Goal: Task Accomplishment & Management: Manage account settings

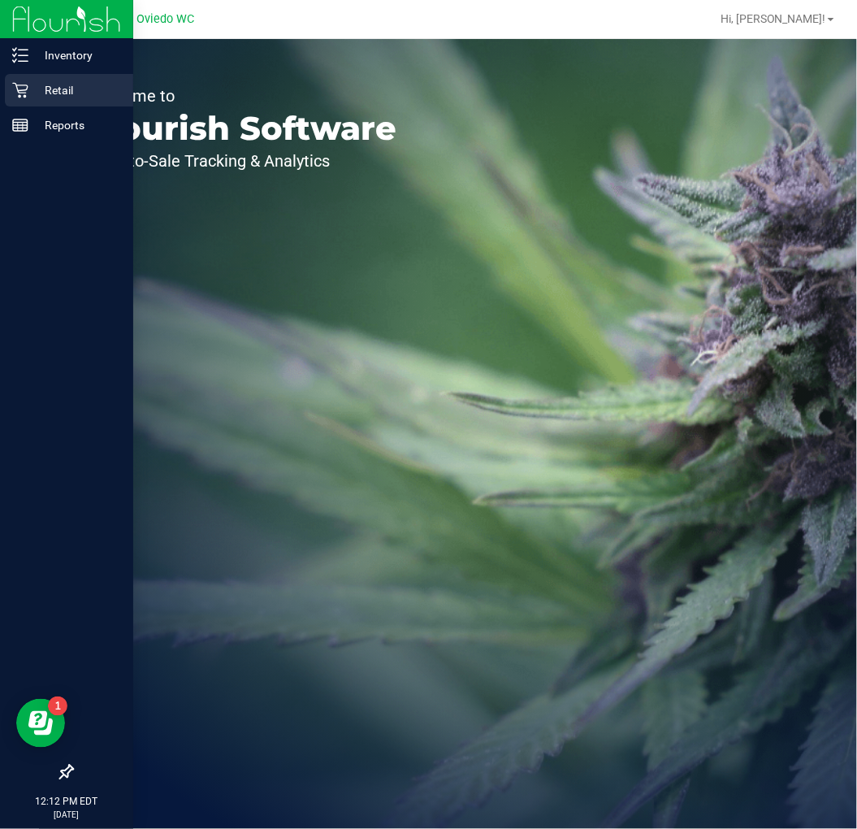
click at [58, 93] on p "Retail" at bounding box center [76, 89] width 97 height 19
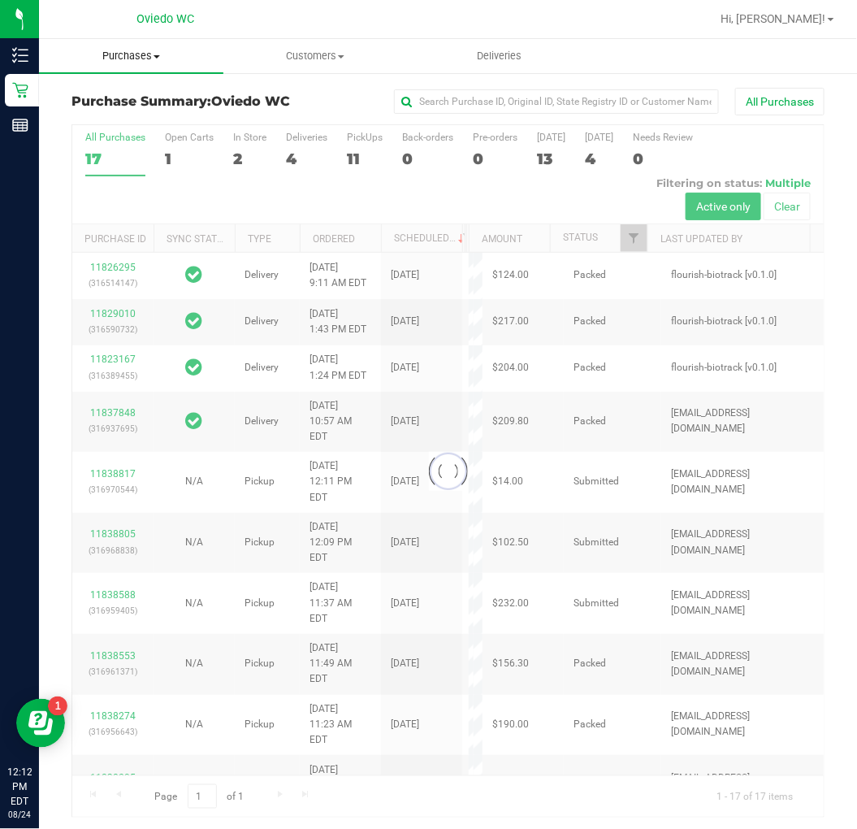
click at [124, 66] on uib-tab-heading "Purchases Summary of purchases Fulfillment All purchases" at bounding box center [131, 56] width 184 height 34
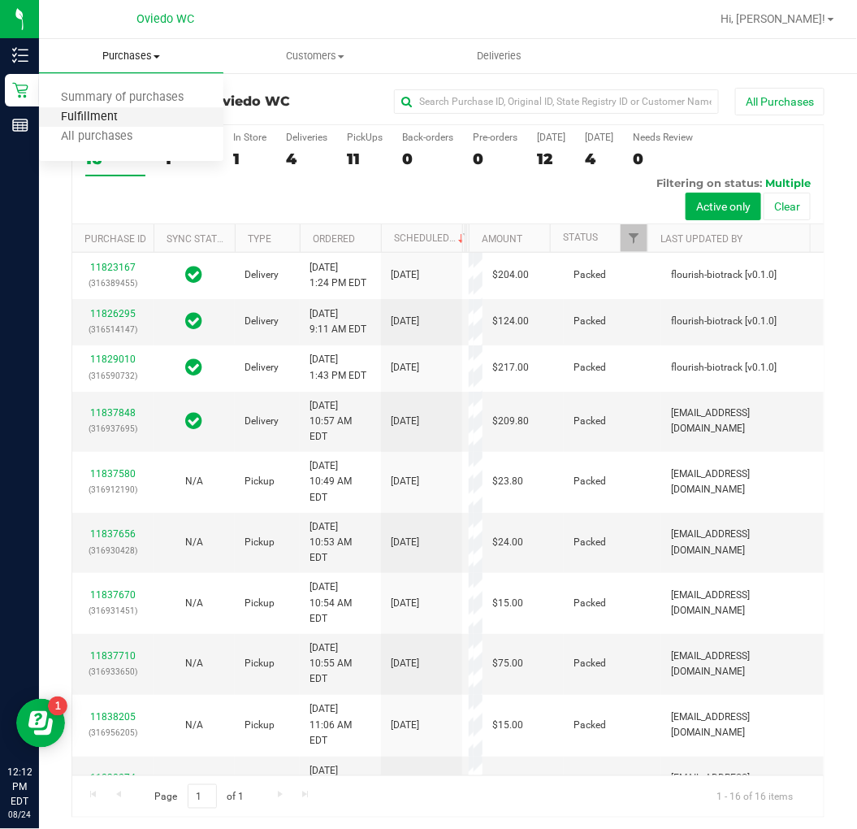
click at [106, 112] on span "Fulfillment" at bounding box center [89, 117] width 101 height 14
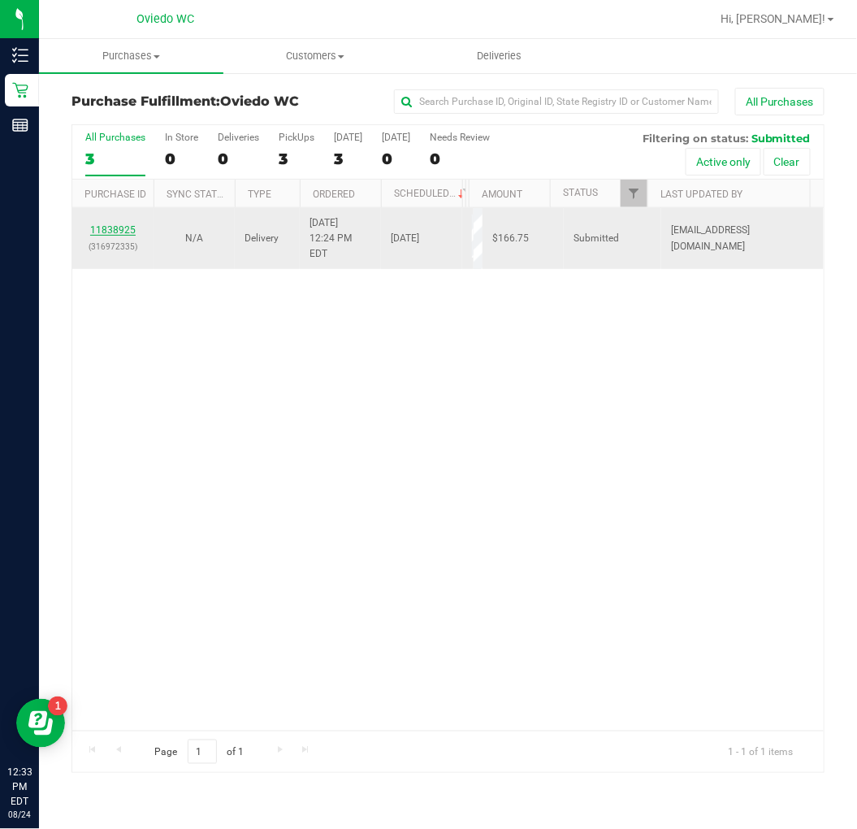
click at [110, 228] on link "11838925" at bounding box center [112, 229] width 45 height 11
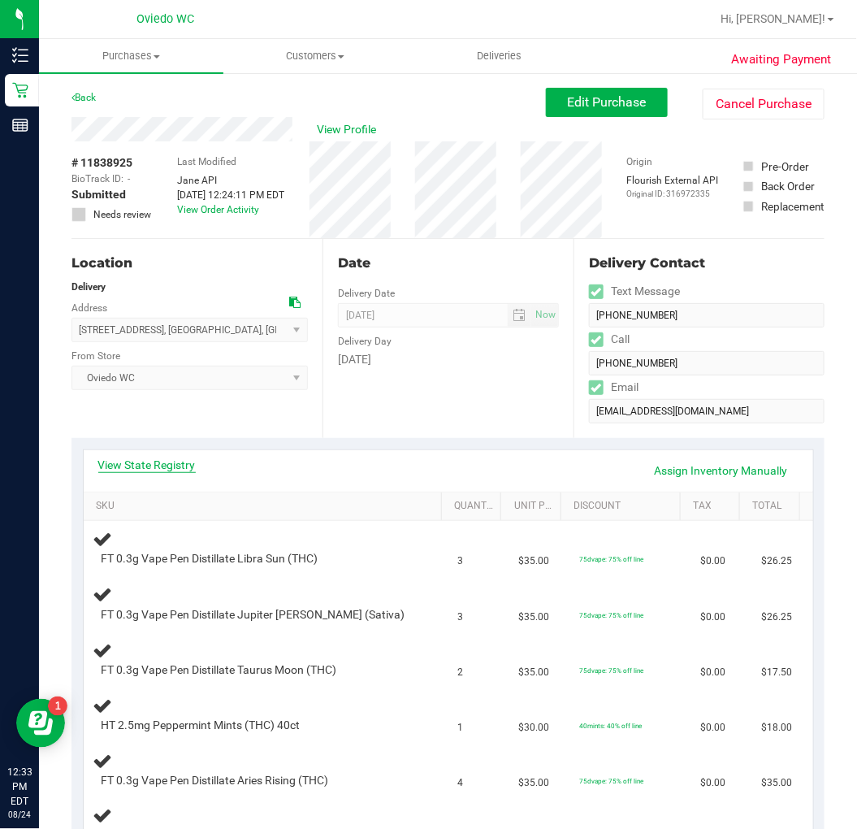
click at [159, 464] on link "View State Registry" at bounding box center [146, 465] width 97 height 16
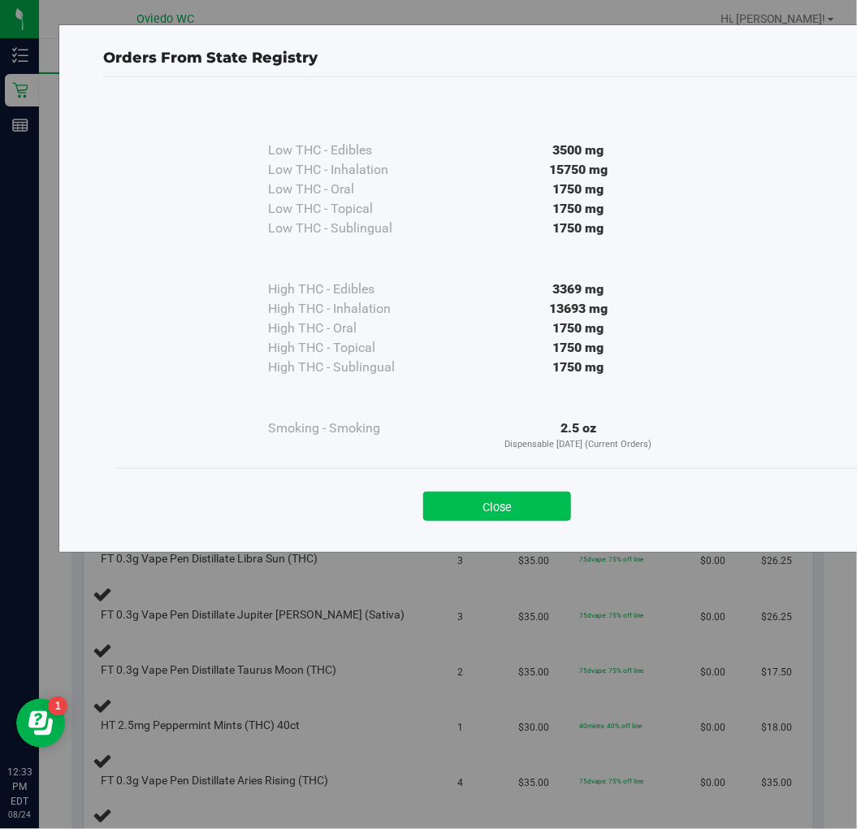
click at [528, 493] on button "Close" at bounding box center [497, 506] width 148 height 29
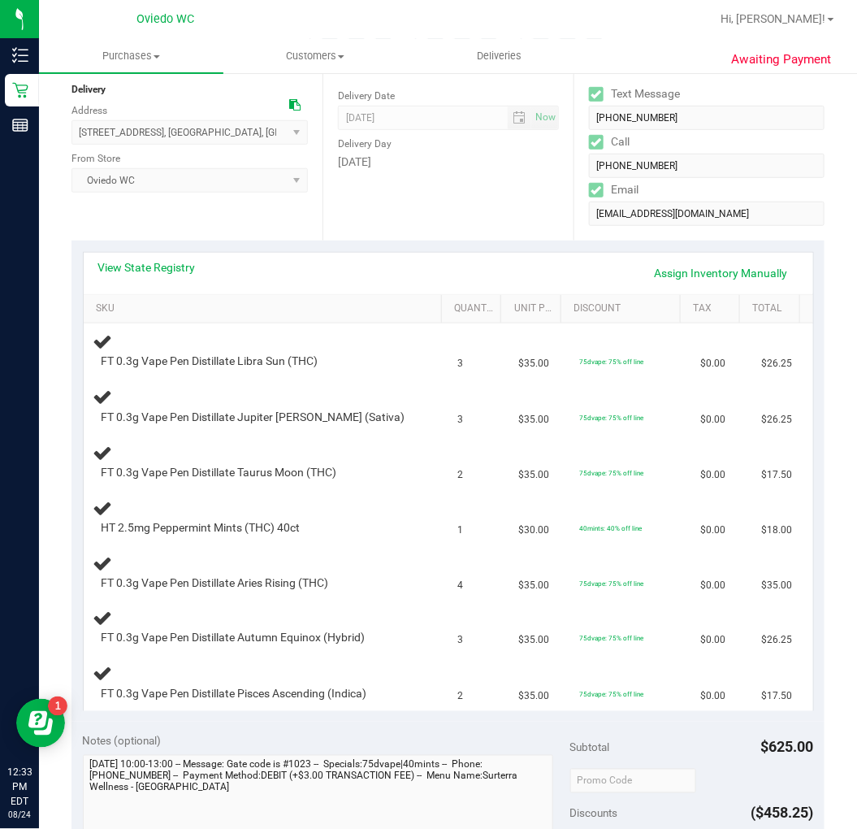
scroll to position [271, 0]
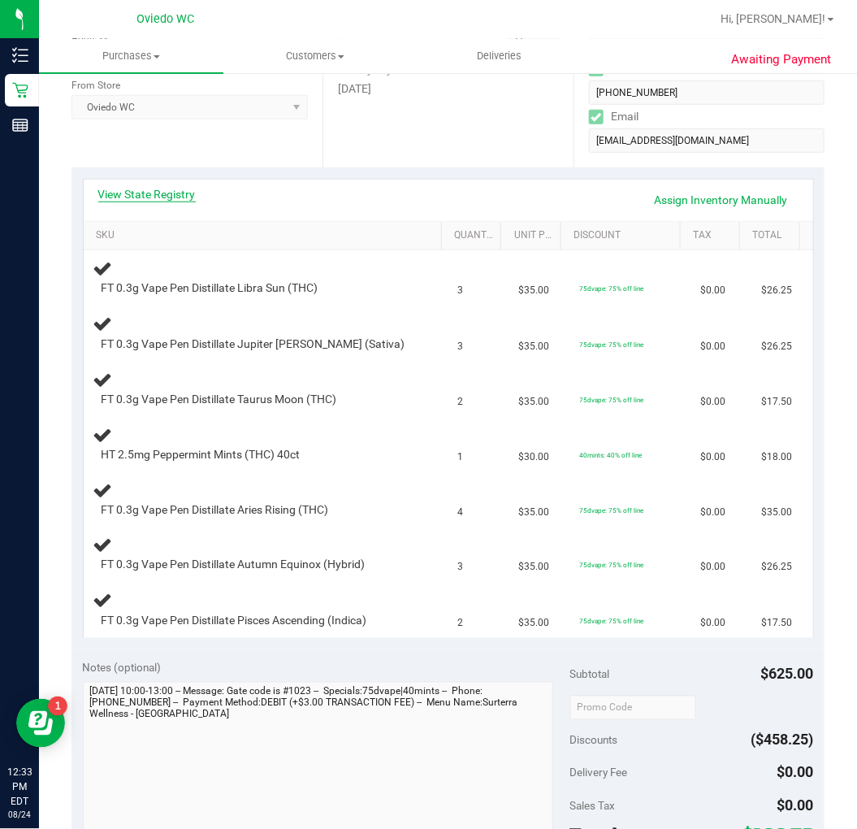
click at [165, 197] on link "View State Registry" at bounding box center [146, 194] width 97 height 16
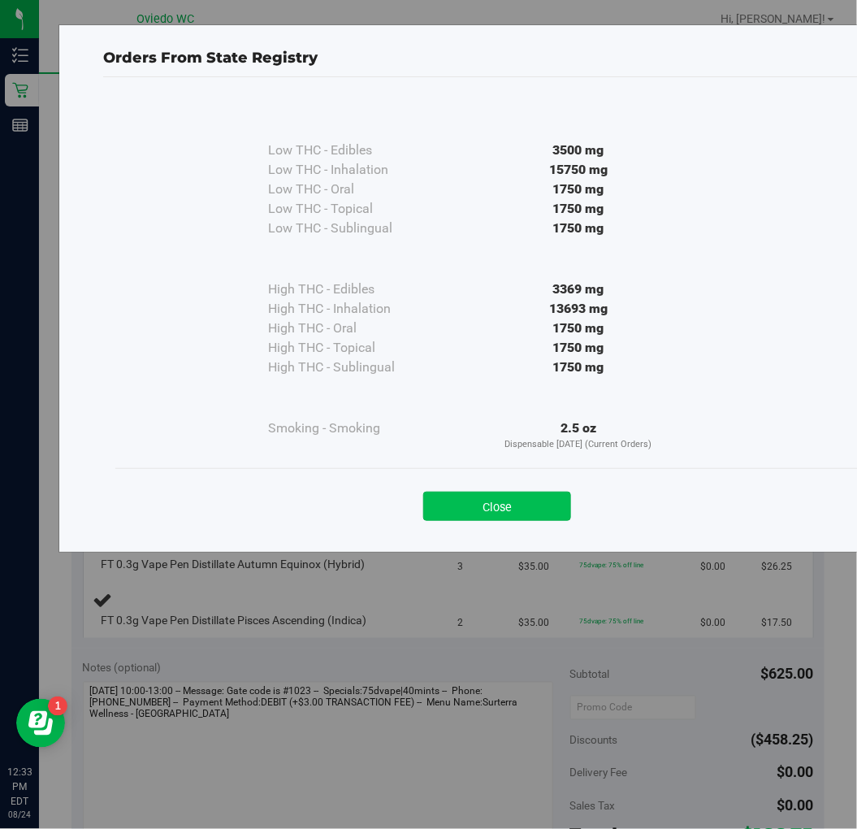
click at [476, 518] on button "Close" at bounding box center [497, 506] width 148 height 29
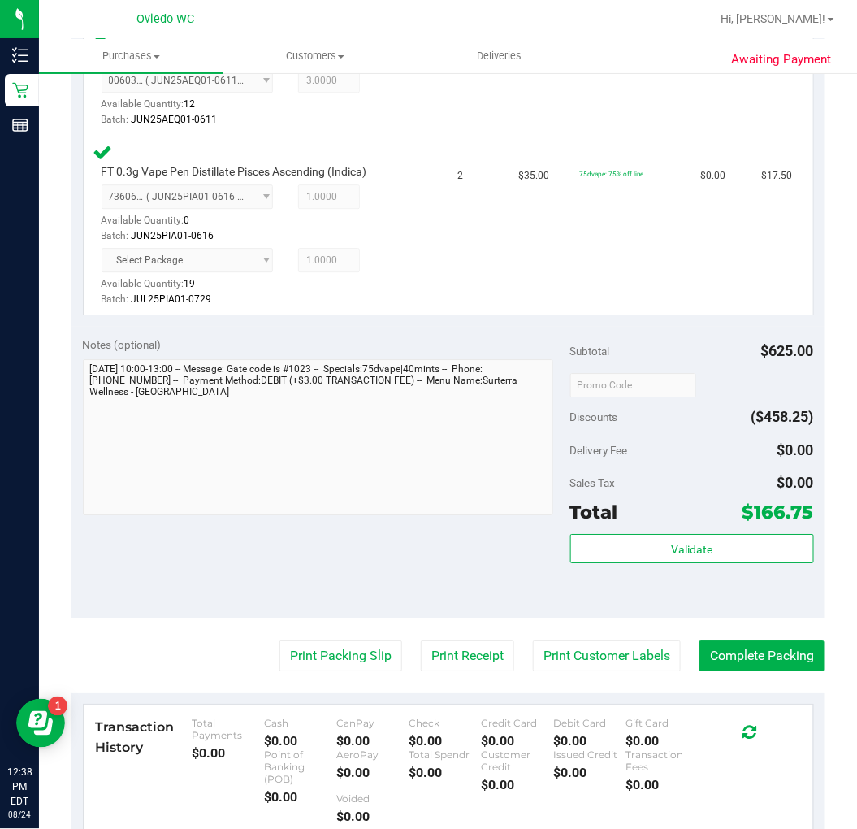
scroll to position [1083, 0]
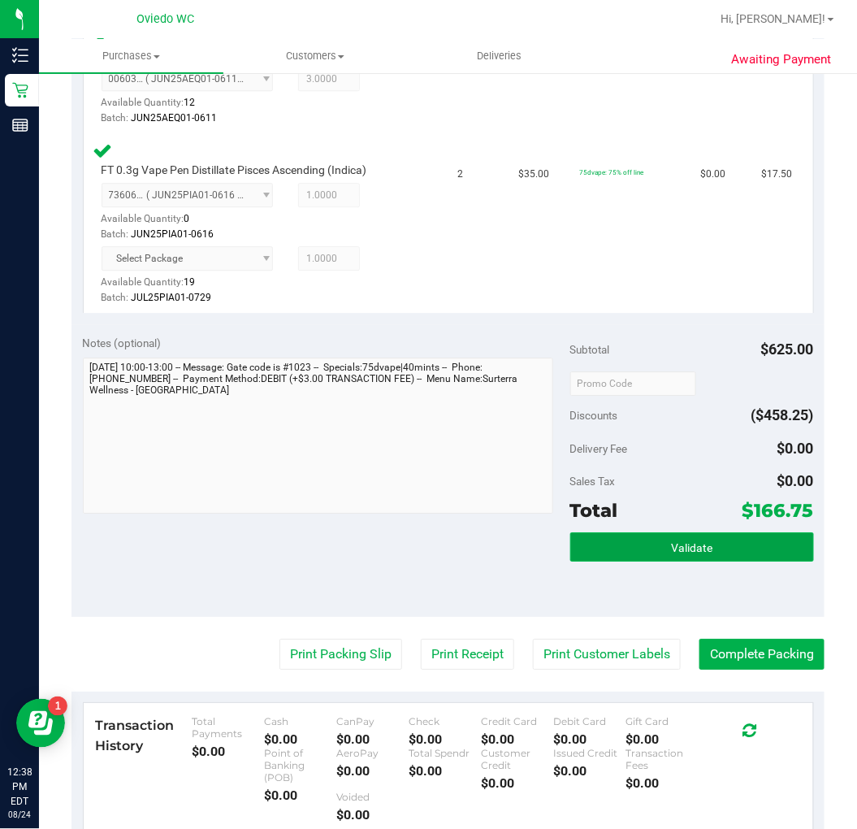
click at [635, 536] on button "Validate" at bounding box center [692, 546] width 244 height 29
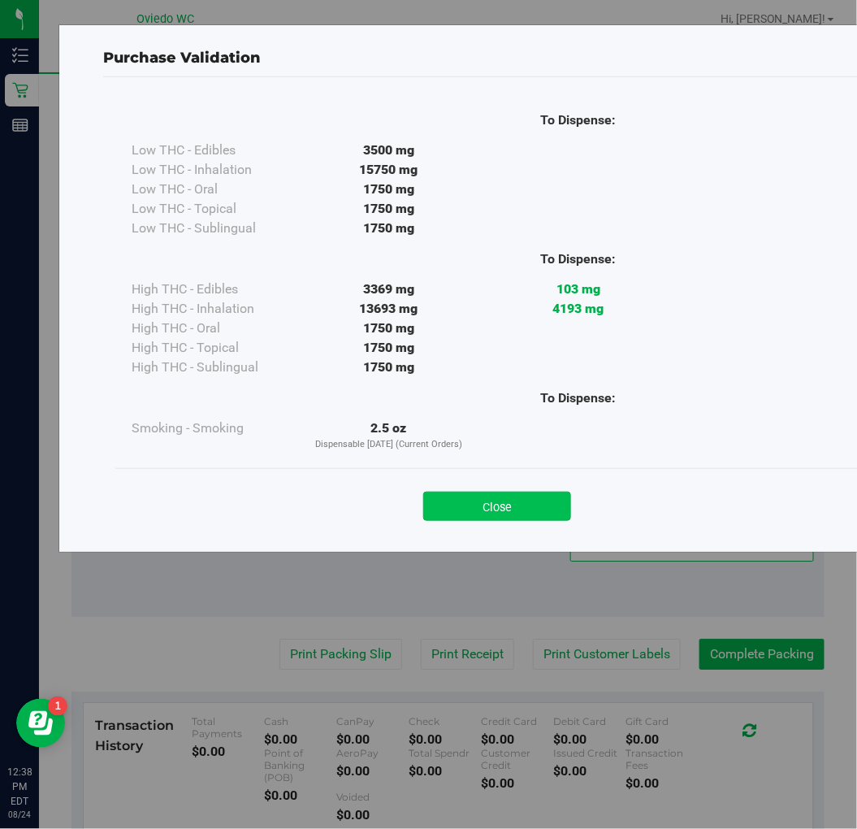
click at [518, 508] on button "Close" at bounding box center [497, 506] width 148 height 29
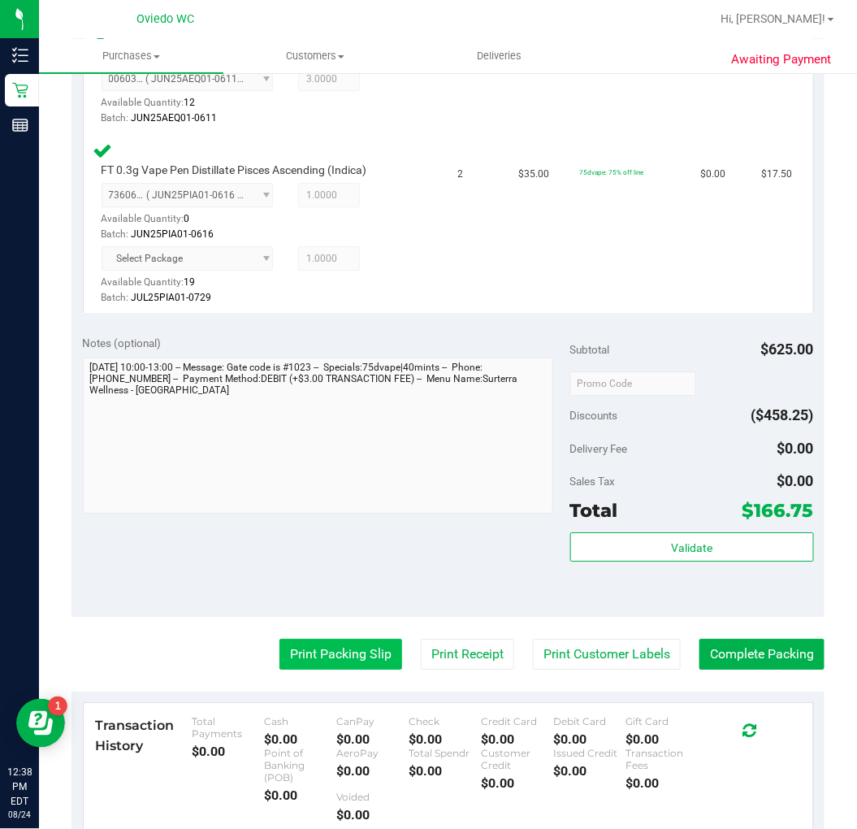
click at [290, 654] on button "Print Packing Slip" at bounding box center [340, 654] width 123 height 31
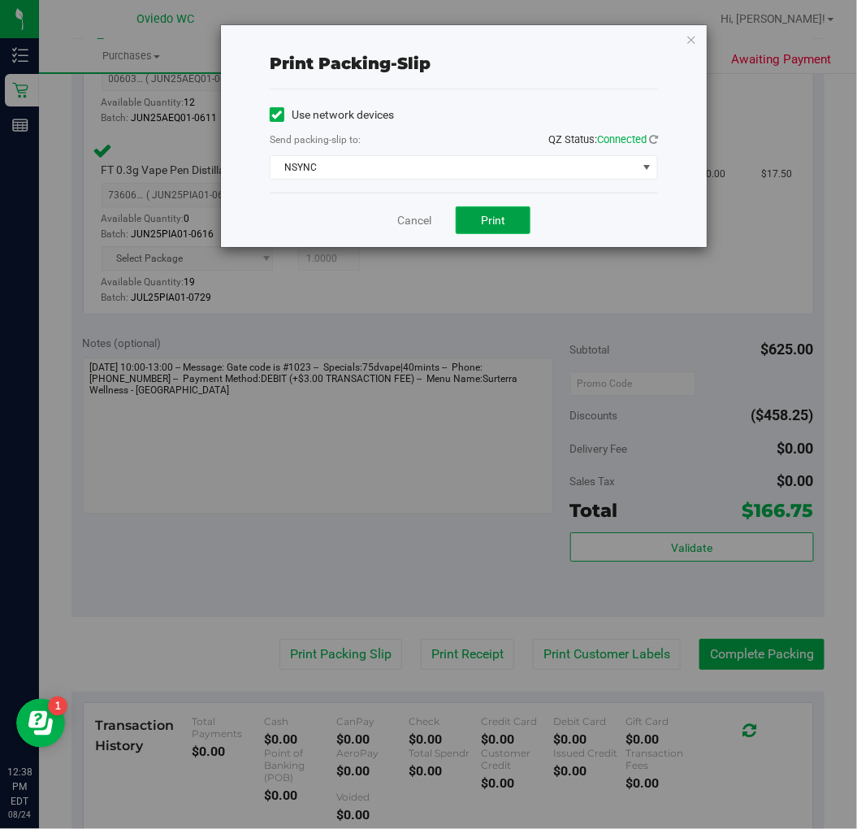
click at [500, 215] on span "Print" at bounding box center [493, 220] width 24 height 13
click at [642, 167] on span "select" at bounding box center [646, 167] width 13 height 13
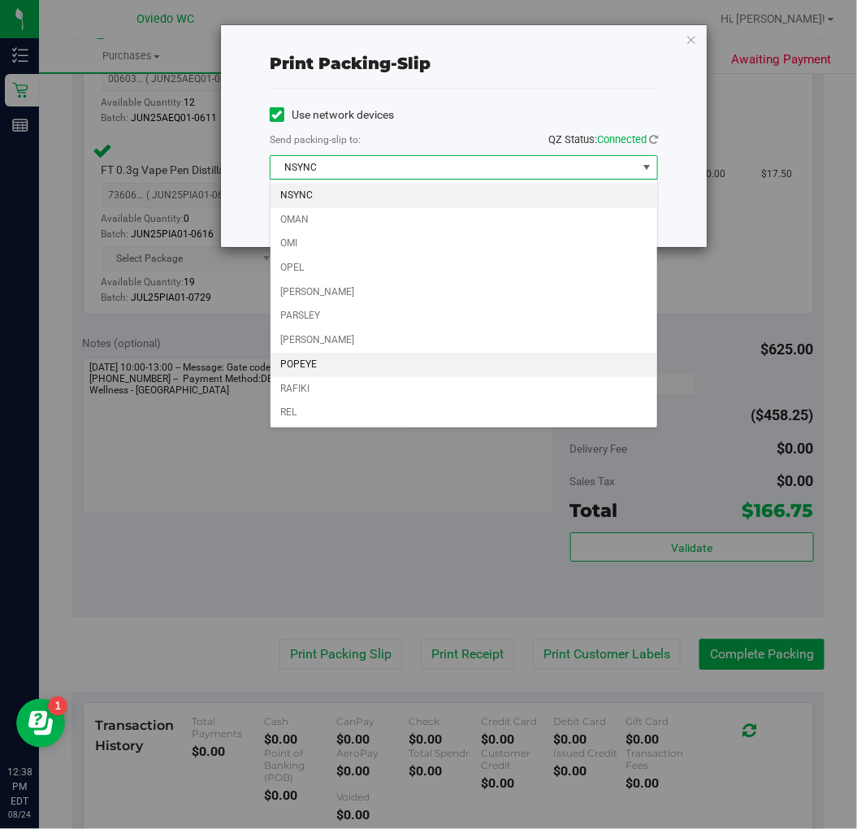
click at [321, 363] on li "POPEYE" at bounding box center [464, 365] width 387 height 24
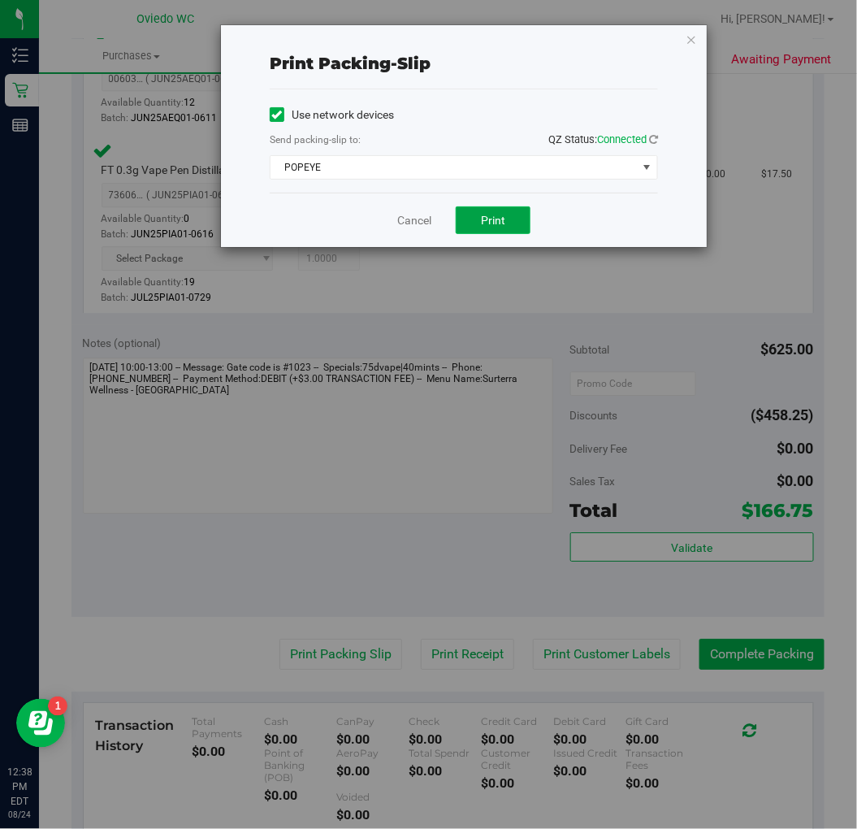
click at [496, 209] on button "Print" at bounding box center [493, 220] width 75 height 28
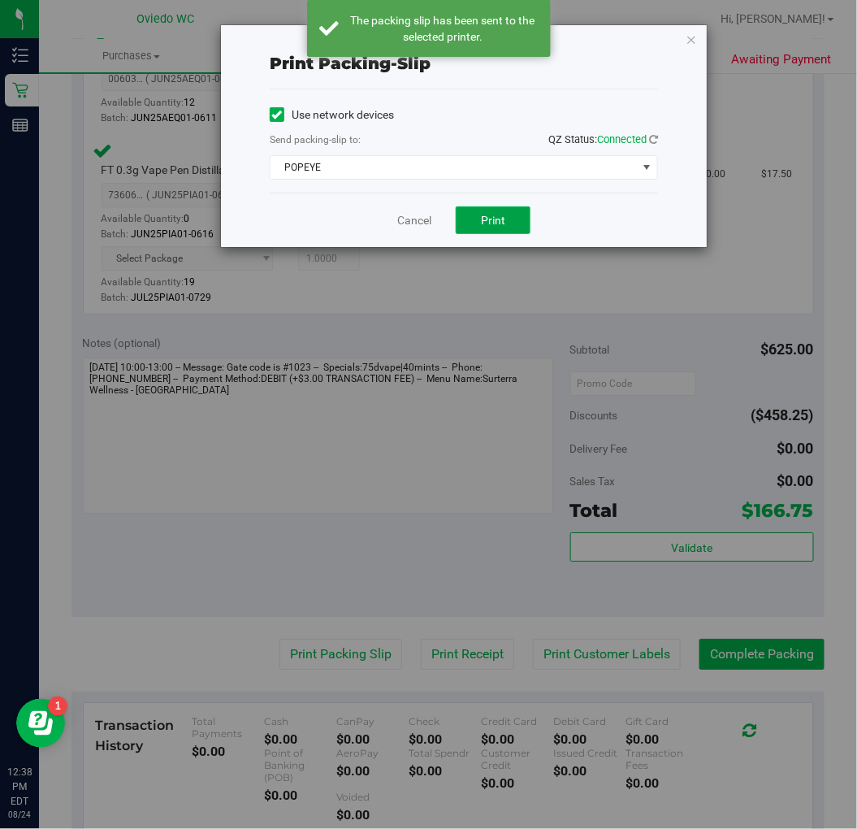
click at [492, 224] on span "Print" at bounding box center [493, 220] width 24 height 13
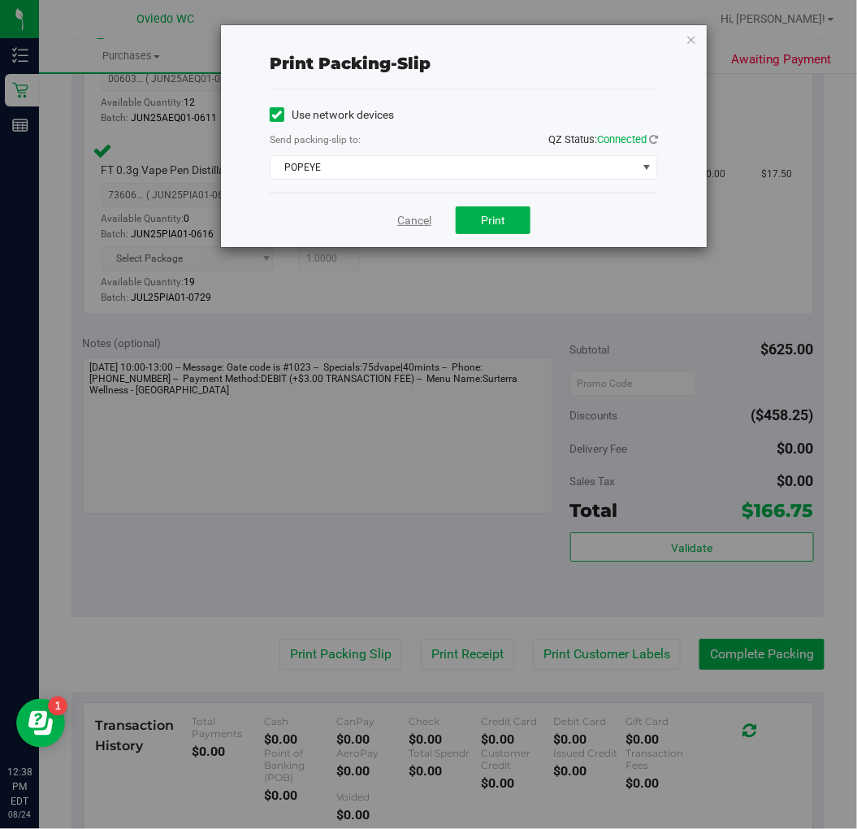
click at [418, 224] on link "Cancel" at bounding box center [414, 220] width 34 height 17
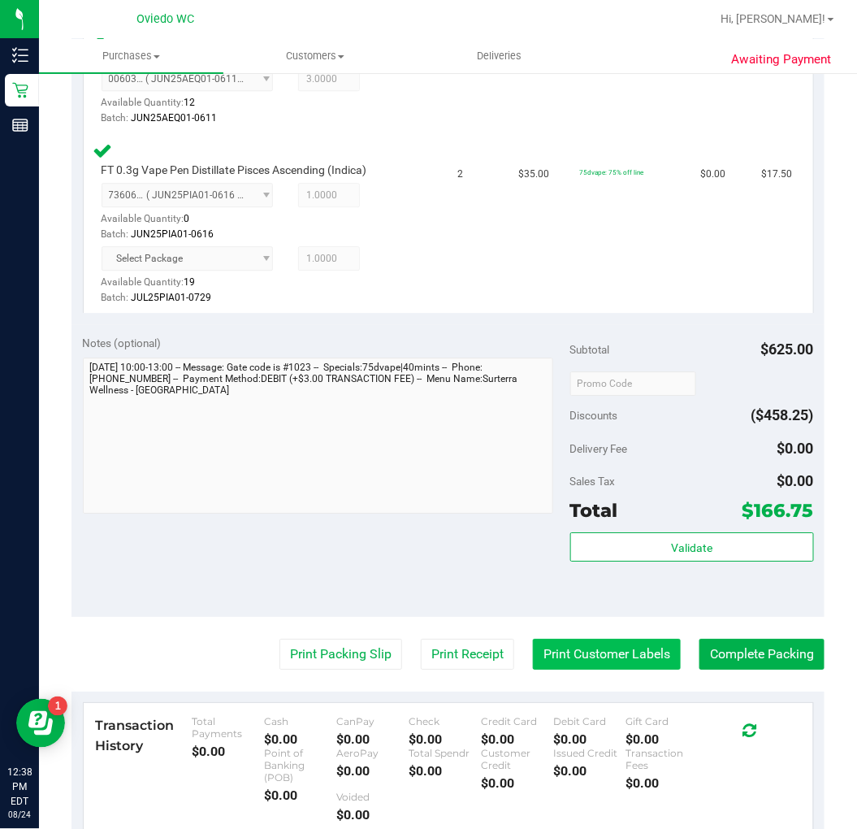
click at [587, 651] on button "Print Customer Labels" at bounding box center [607, 654] width 148 height 31
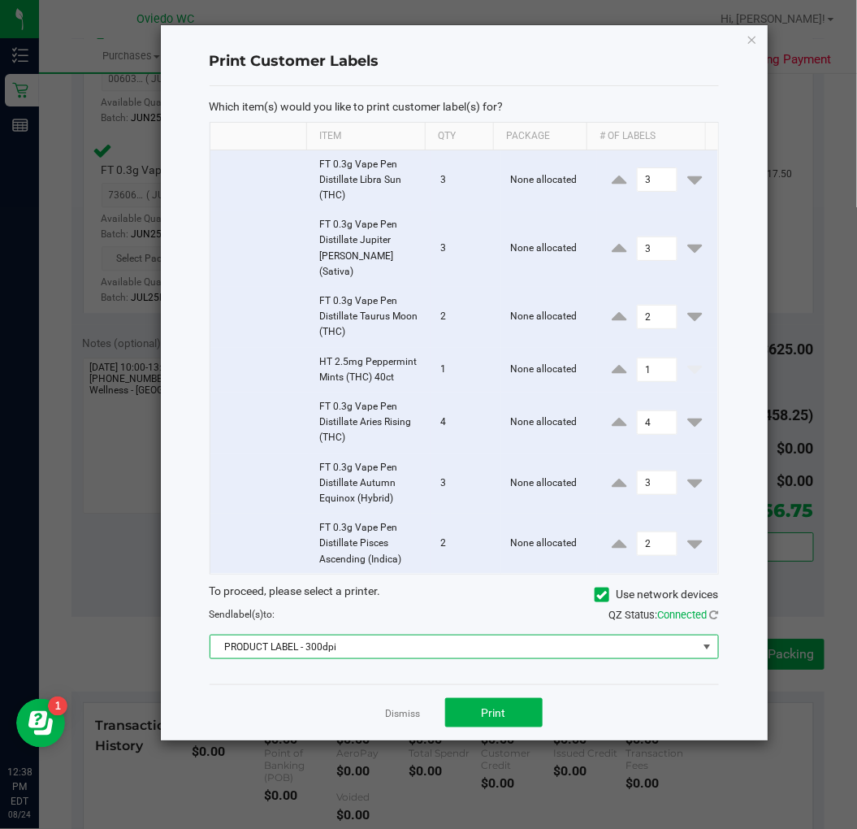
click at [711, 640] on span at bounding box center [707, 646] width 13 height 13
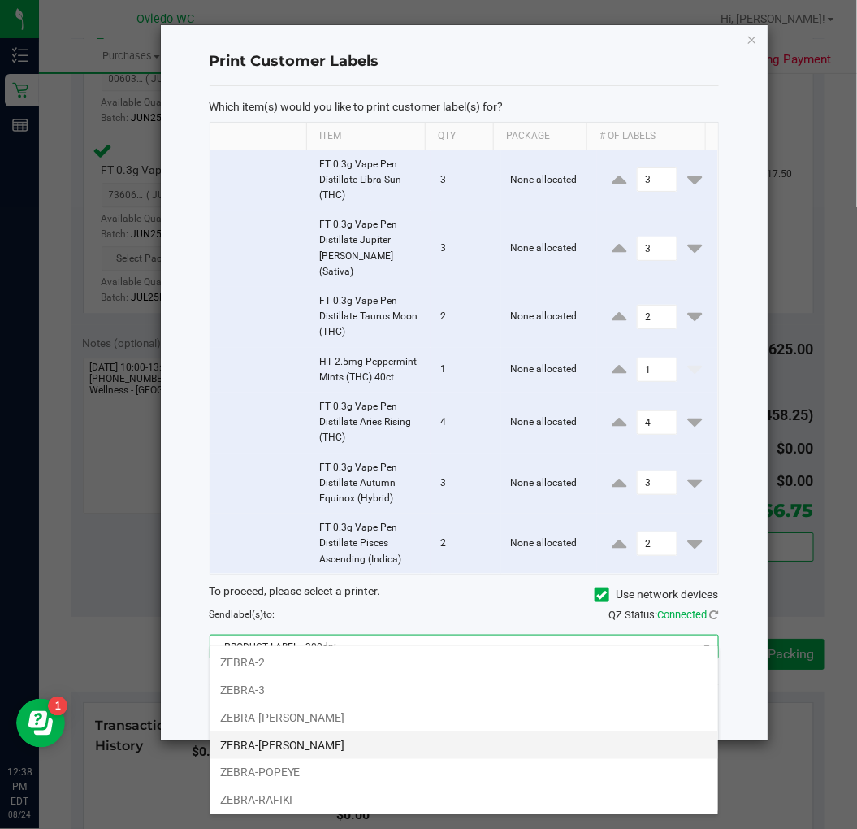
scroll to position [87, 0]
click at [418, 739] on li "ZEBRA-POPEYE" at bounding box center [464, 742] width 508 height 28
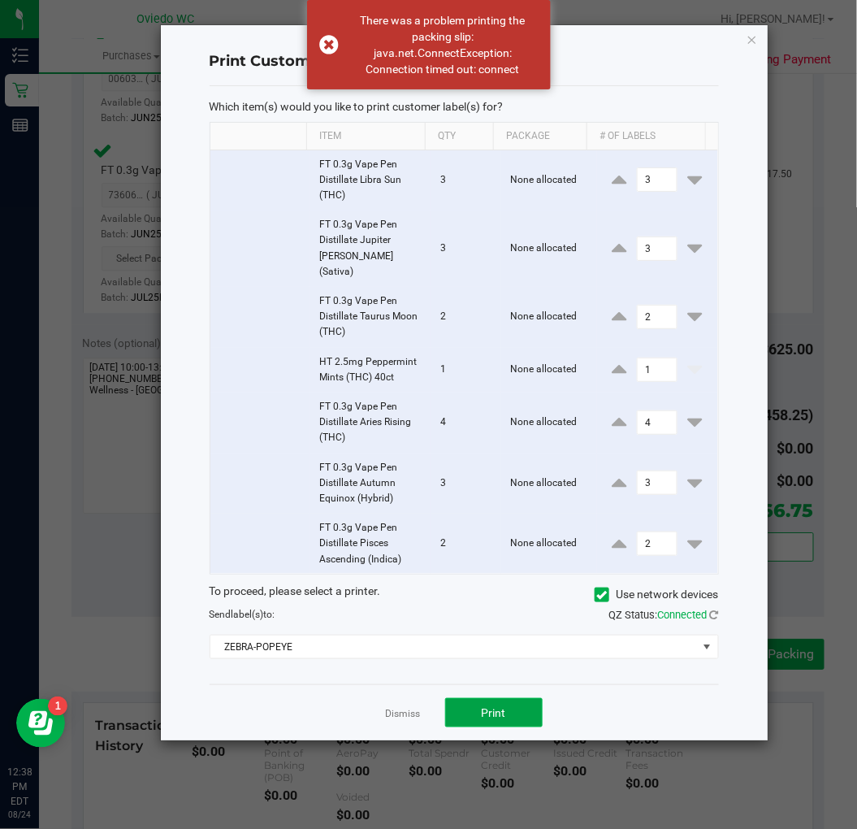
click at [483, 706] on span "Print" at bounding box center [494, 712] width 24 height 13
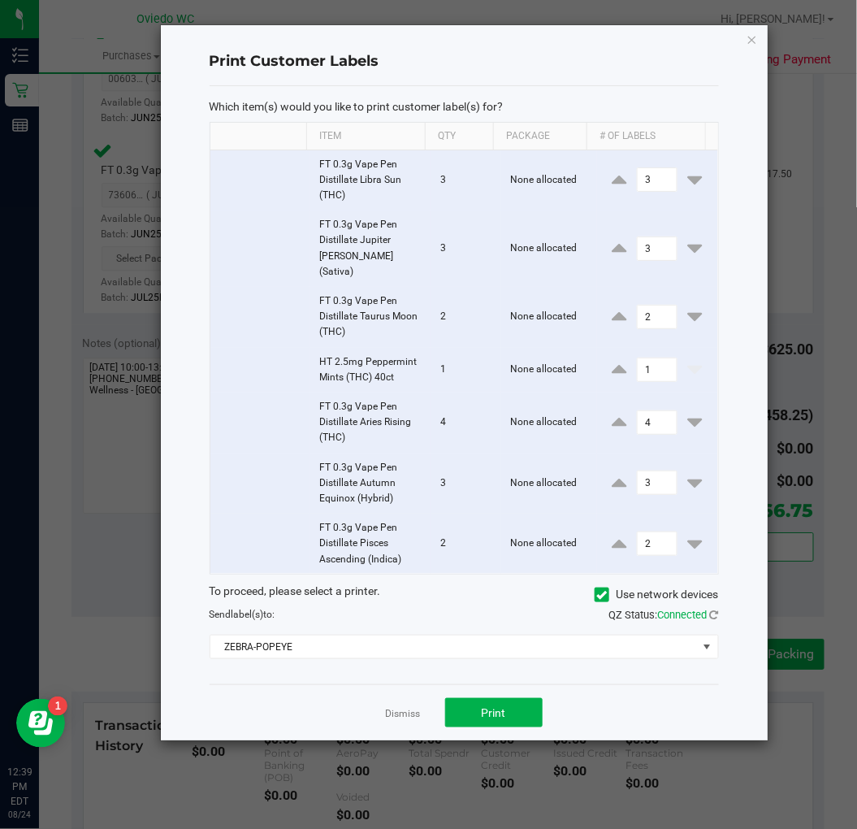
click at [759, 37] on div "Print Customer Labels Which item(s) would you like to print customer label(s) f…" at bounding box center [464, 382] width 607 height 715
click at [396, 707] on link "Dismiss" at bounding box center [403, 714] width 35 height 14
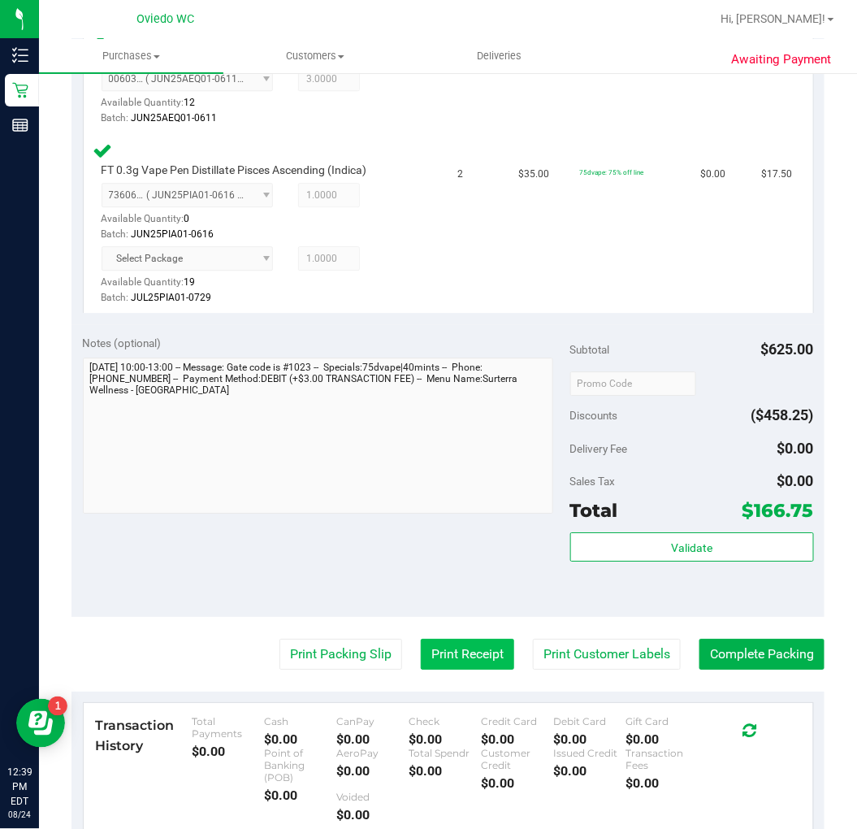
click at [437, 658] on button "Print Receipt" at bounding box center [467, 654] width 93 height 31
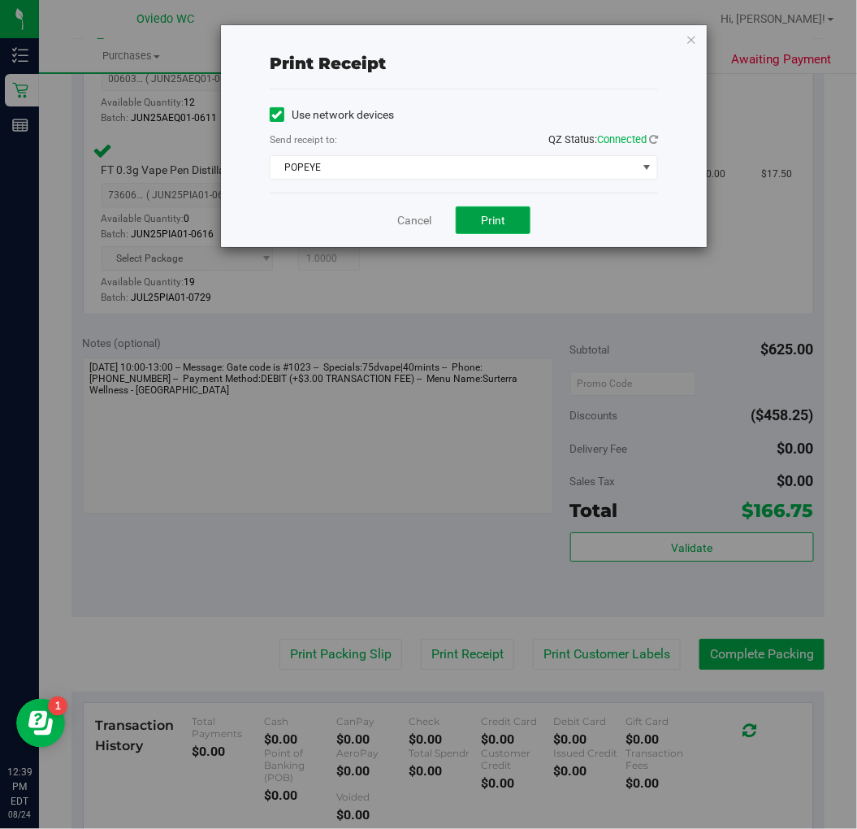
click at [483, 227] on button "Print" at bounding box center [493, 220] width 75 height 28
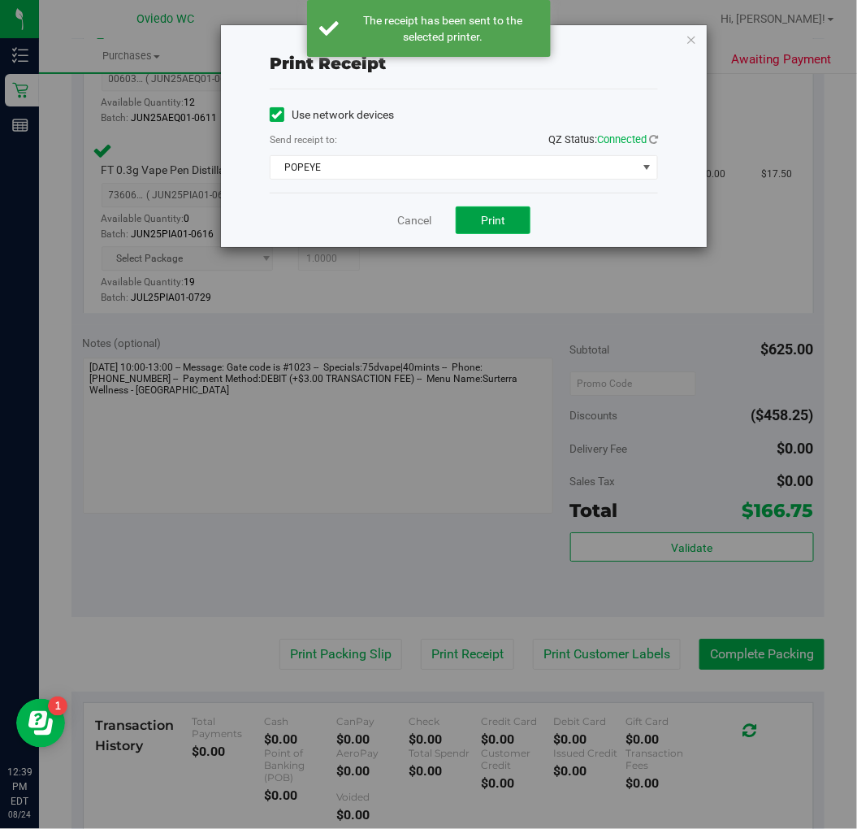
click at [483, 223] on span "Print" at bounding box center [493, 220] width 24 height 13
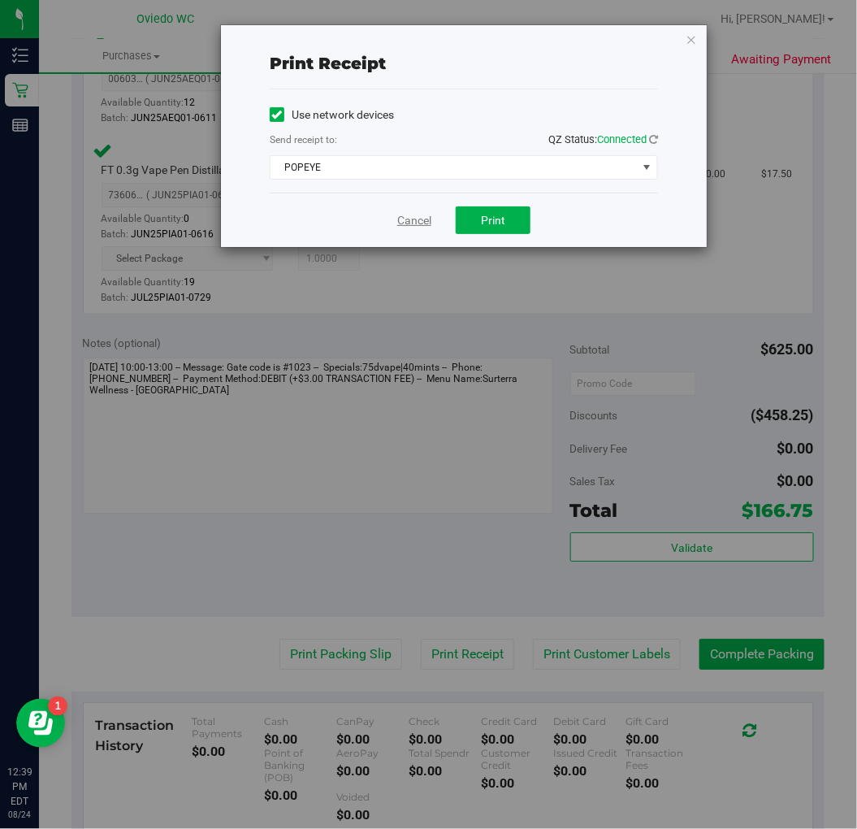
click at [414, 221] on link "Cancel" at bounding box center [414, 220] width 34 height 17
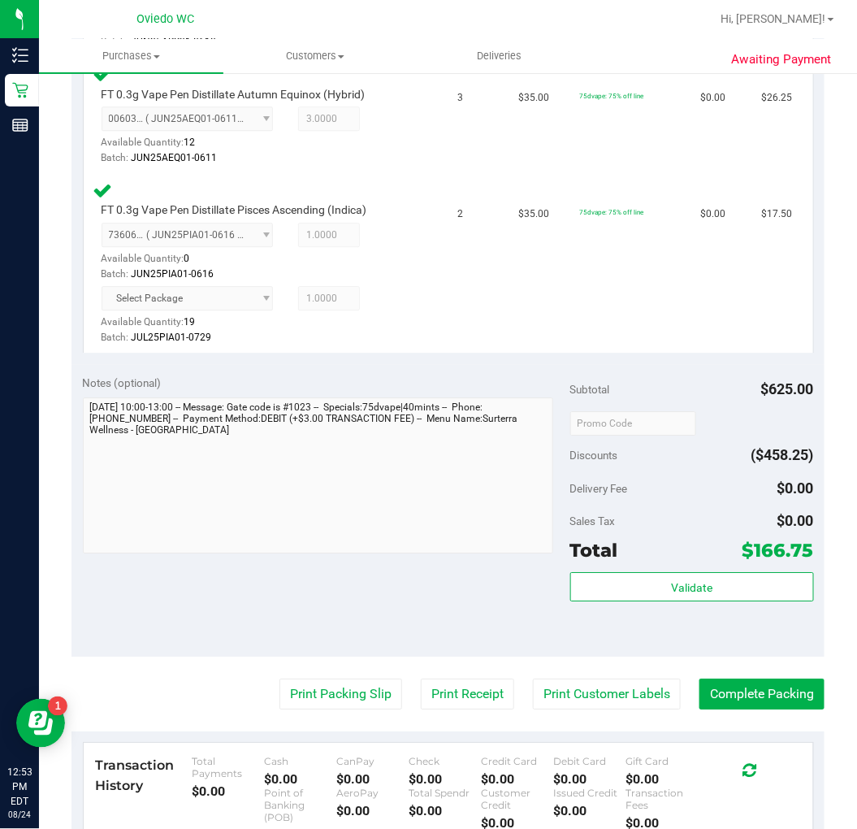
scroll to position [1083, 0]
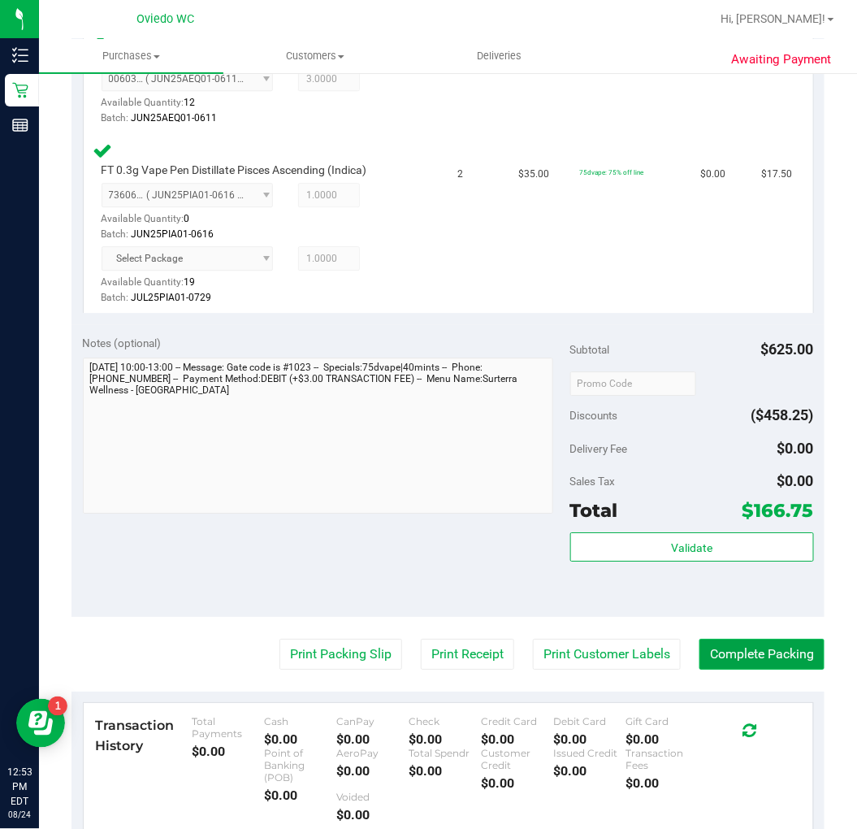
click at [704, 652] on button "Complete Packing" at bounding box center [762, 654] width 125 height 31
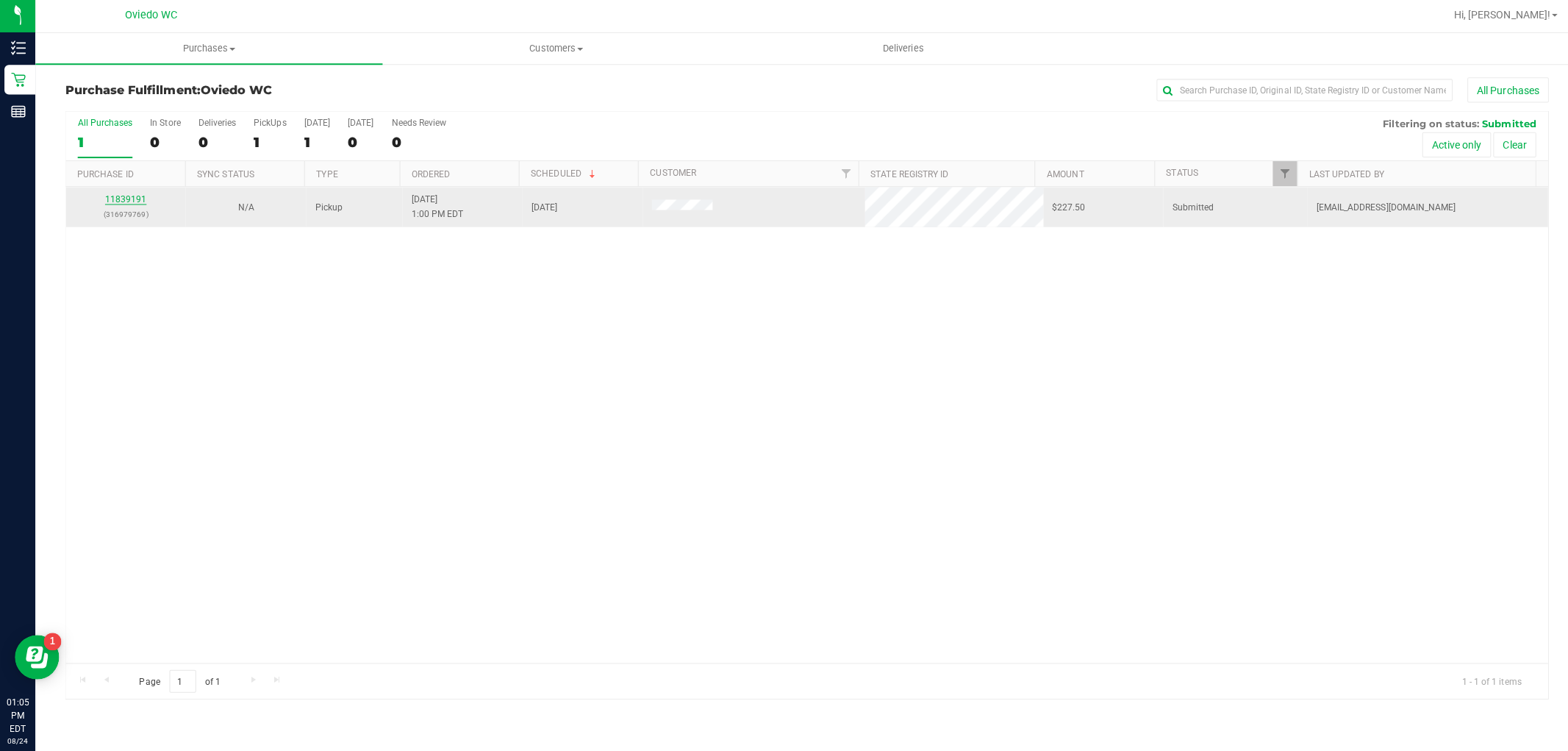
click at [127, 201] on link "11839191" at bounding box center [124, 200] width 41 height 10
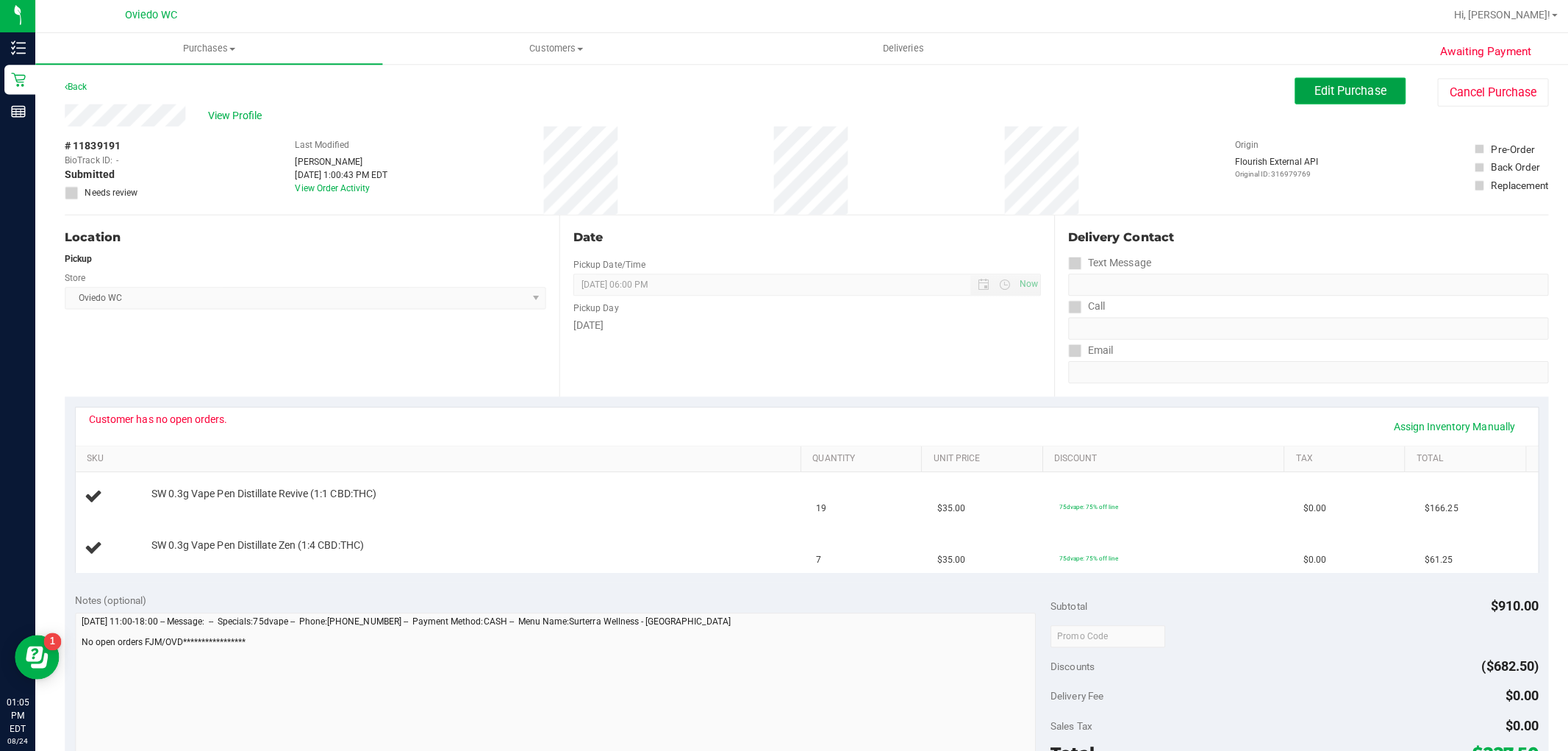
click at [1332, 86] on span "Edit Purchase" at bounding box center [1342, 91] width 71 height 14
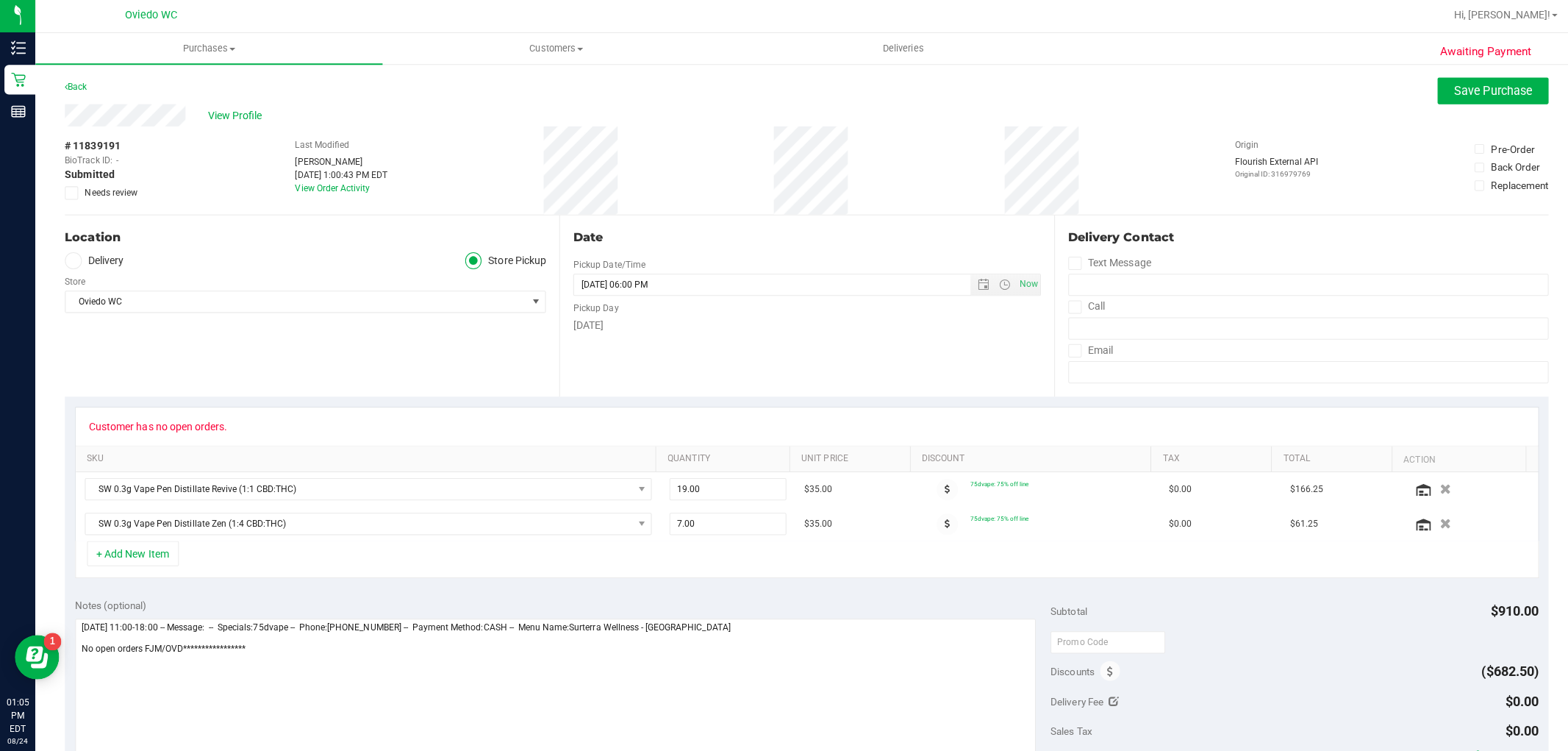
click at [83, 191] on label "Needs review" at bounding box center [100, 194] width 73 height 14
click at [0, 0] on input "Needs review" at bounding box center [0, 0] width 0 height 0
click at [1459, 85] on span "Save Purchase" at bounding box center [1483, 91] width 77 height 14
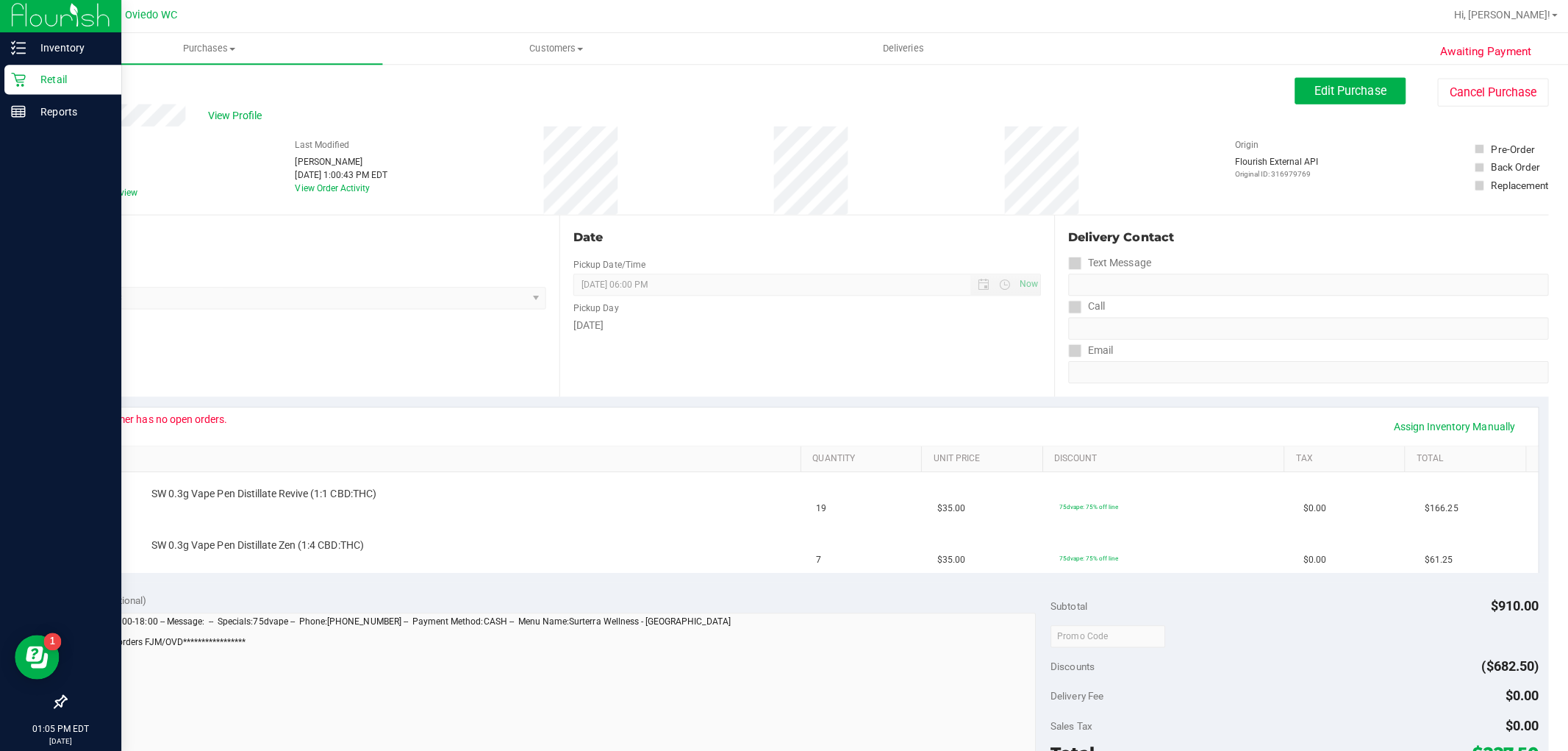
click at [17, 80] on icon at bounding box center [18, 81] width 14 height 14
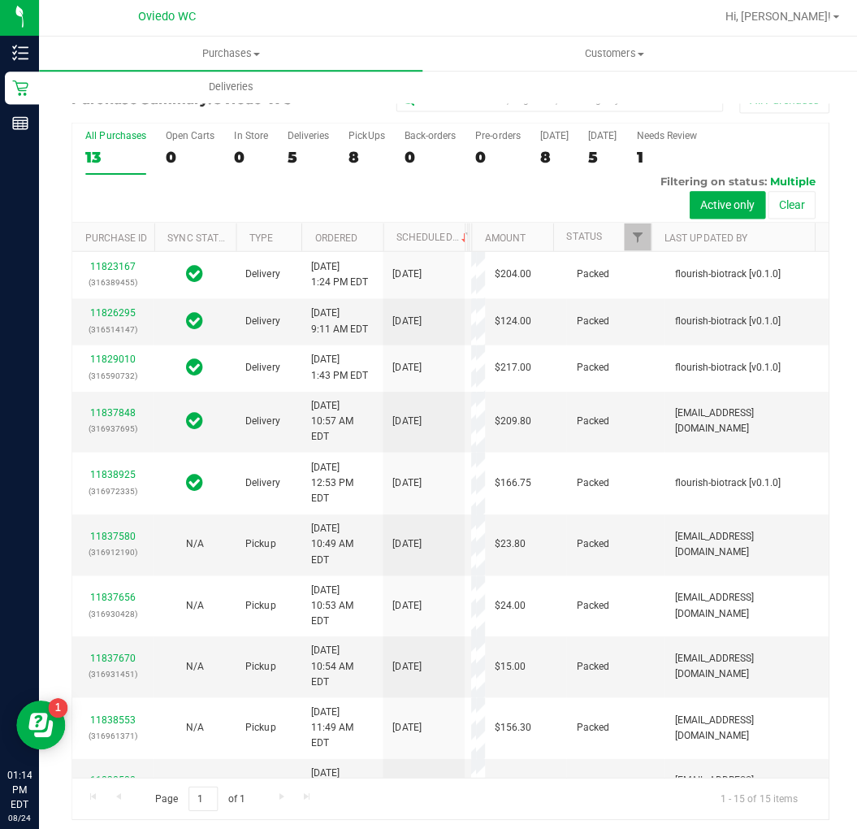
click at [123, 139] on div "All Purchases" at bounding box center [115, 137] width 60 height 11
click at [0, 0] on input "All Purchases 13" at bounding box center [0, 0] width 0 height 0
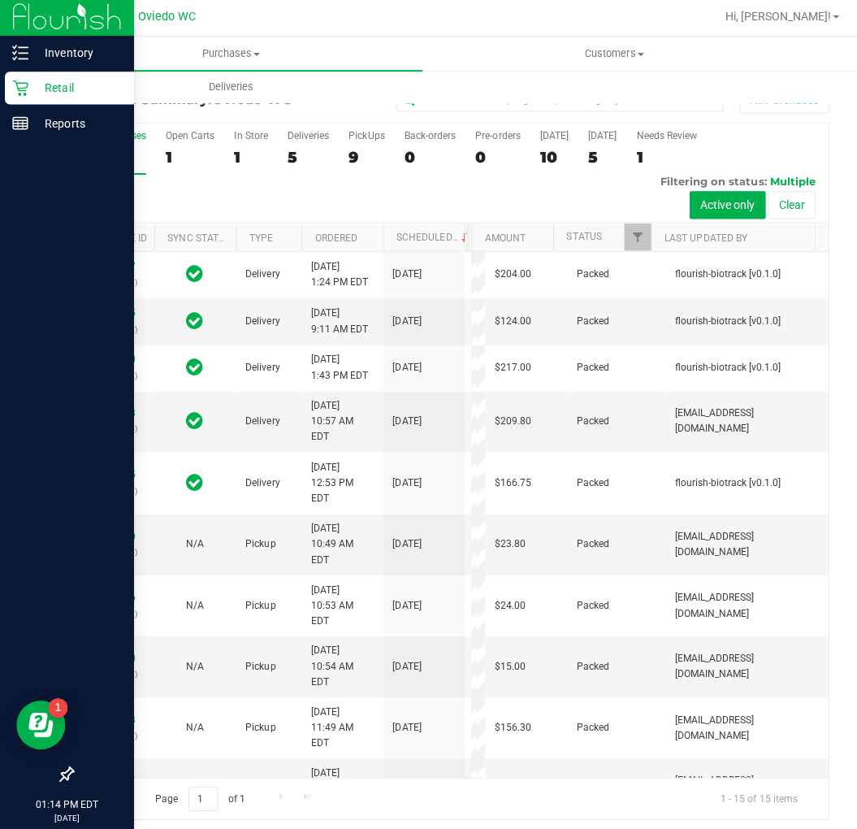
click at [79, 84] on p "Retail" at bounding box center [76, 89] width 97 height 19
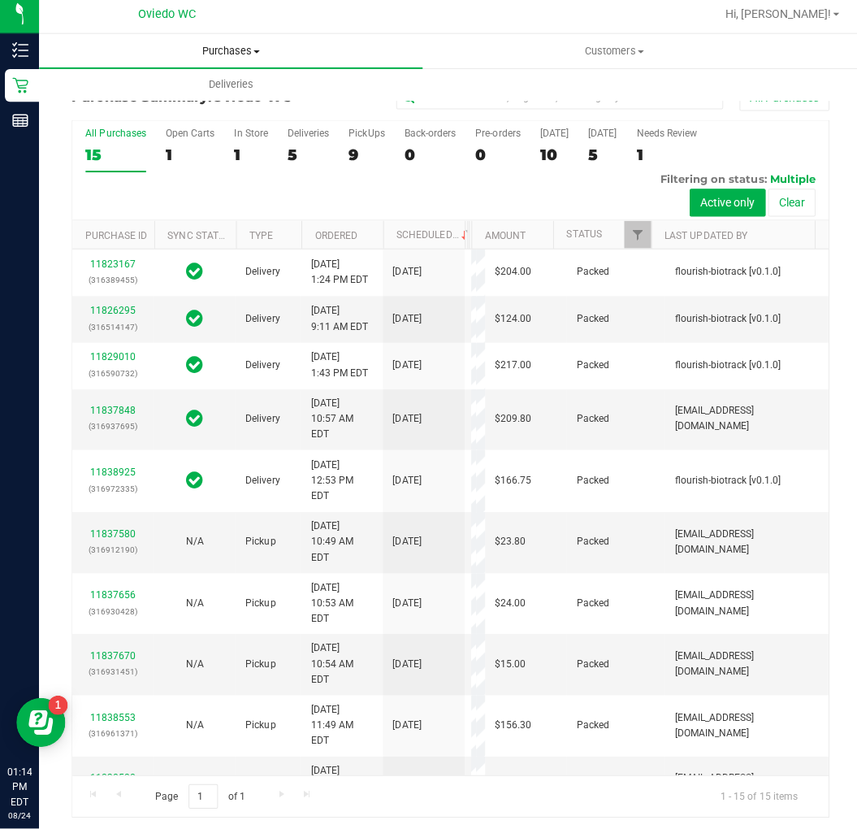
click at [238, 53] on span "Purchases" at bounding box center [229, 56] width 381 height 15
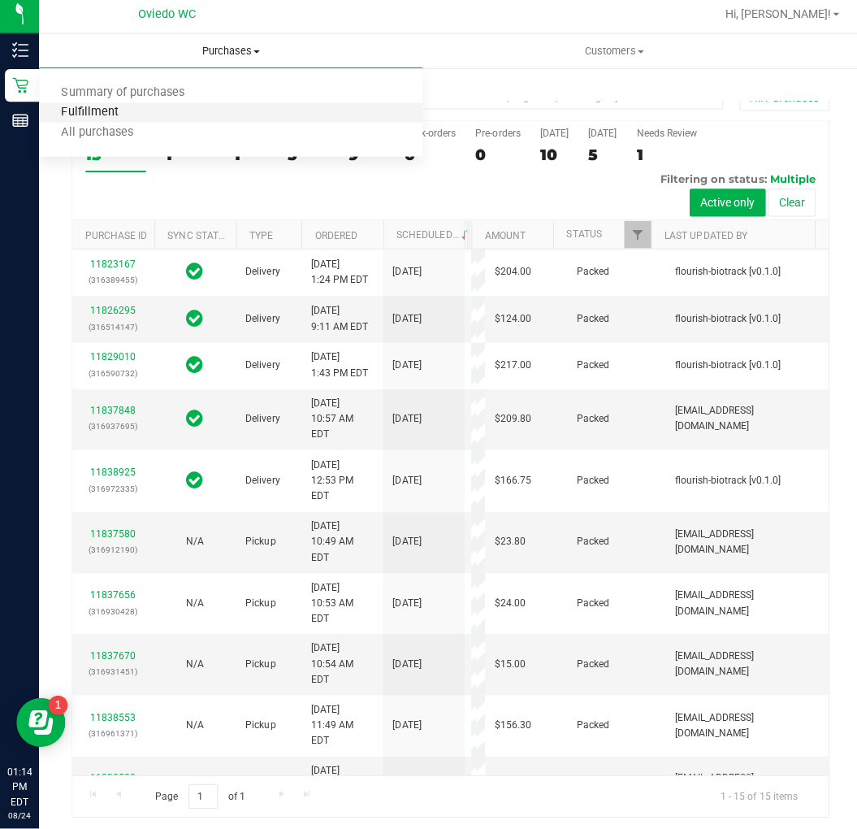
click at [89, 115] on span "Fulfillment" at bounding box center [89, 117] width 101 height 14
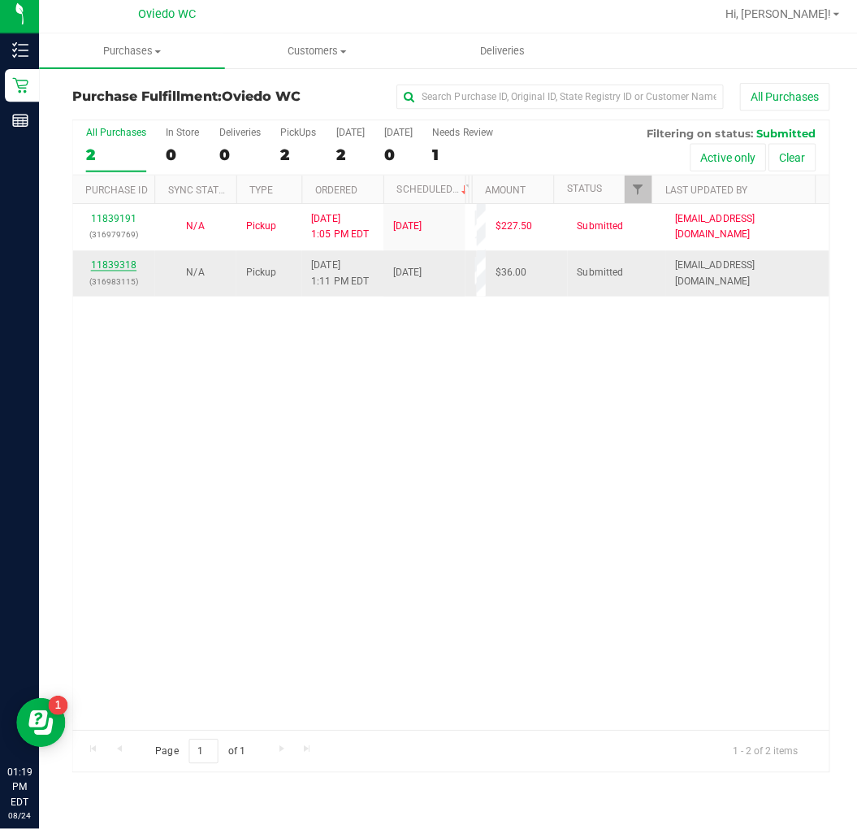
click at [116, 265] on link "11839318" at bounding box center [112, 268] width 45 height 11
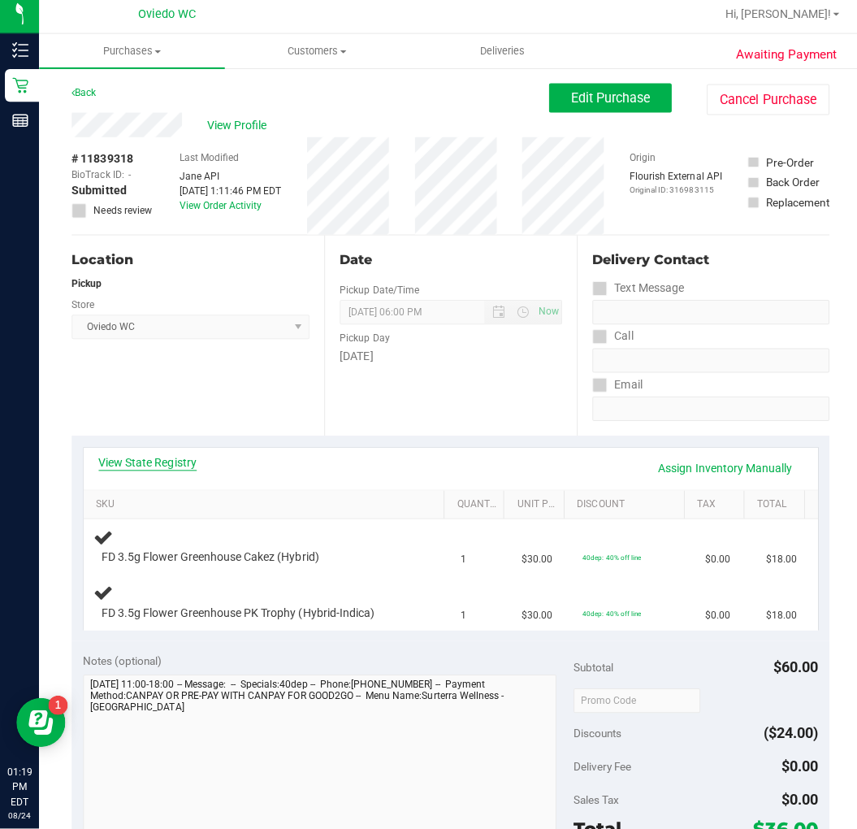
click at [162, 461] on link "View State Registry" at bounding box center [146, 465] width 97 height 16
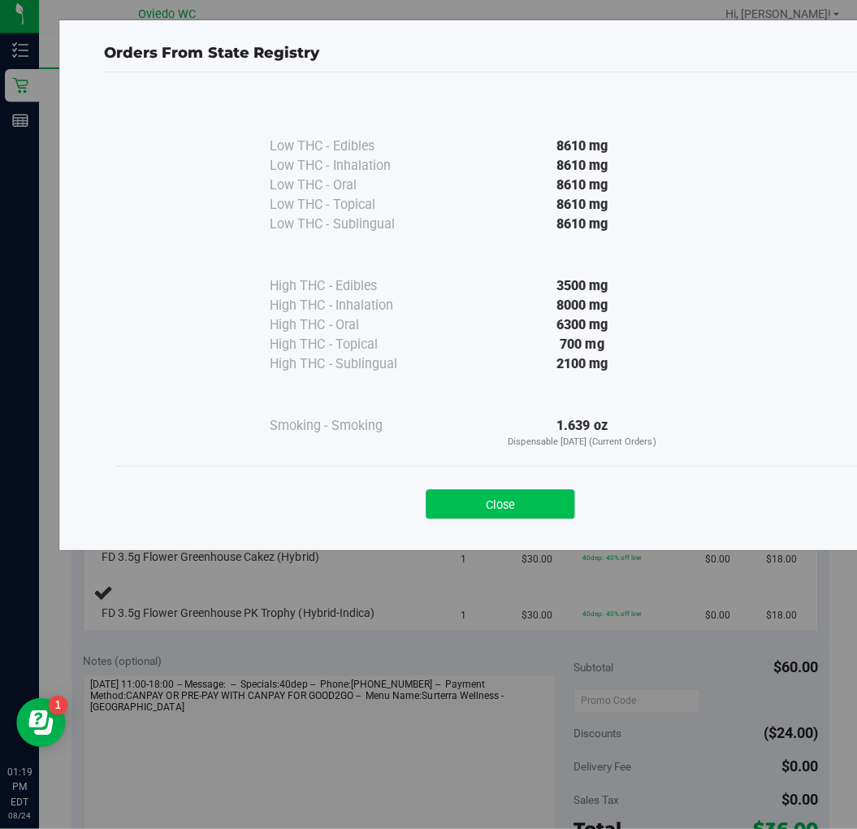
click at [461, 504] on button "Close" at bounding box center [497, 506] width 148 height 29
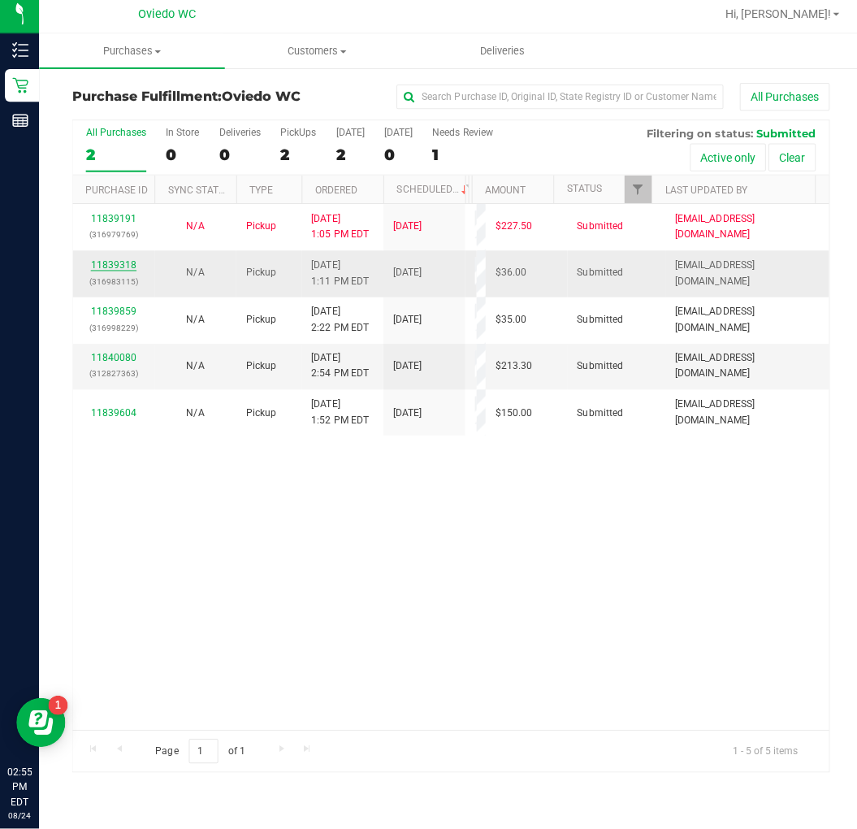
click at [116, 269] on link "11839318" at bounding box center [112, 268] width 45 height 11
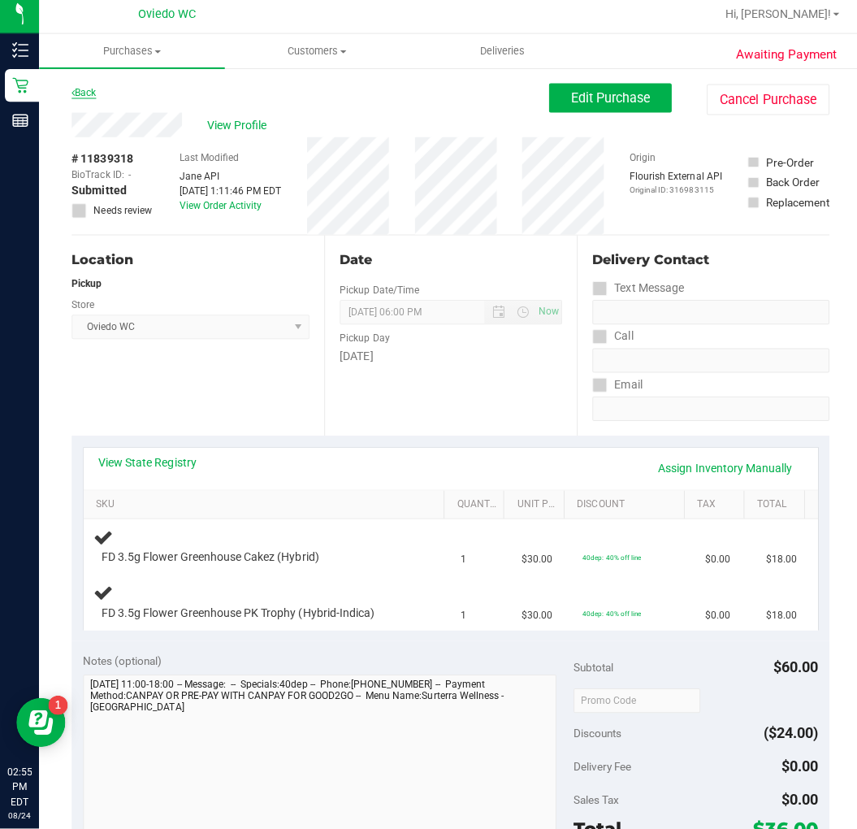
click at [88, 95] on link "Back" at bounding box center [83, 97] width 24 height 11
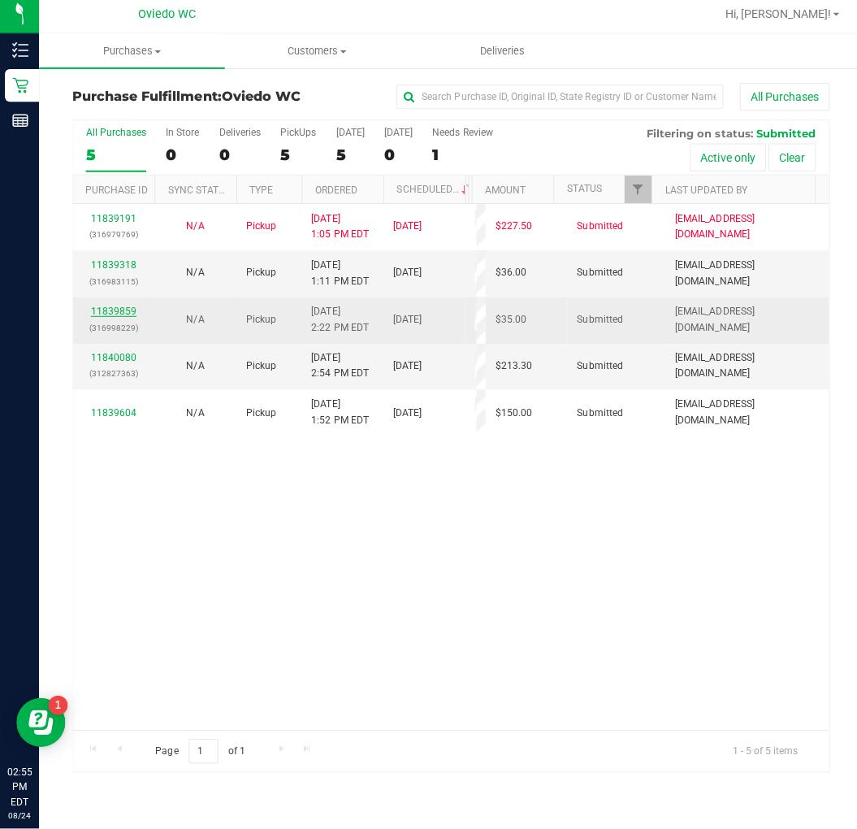
click at [105, 310] on link "11839859" at bounding box center [112, 314] width 45 height 11
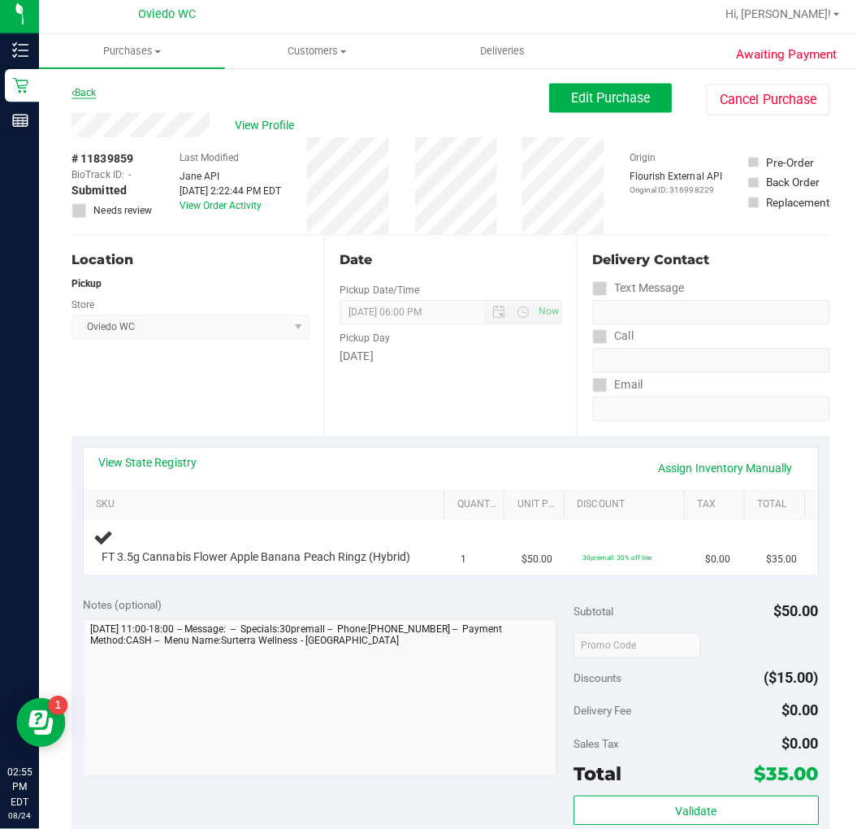
click at [76, 97] on link "Back" at bounding box center [83, 97] width 24 height 11
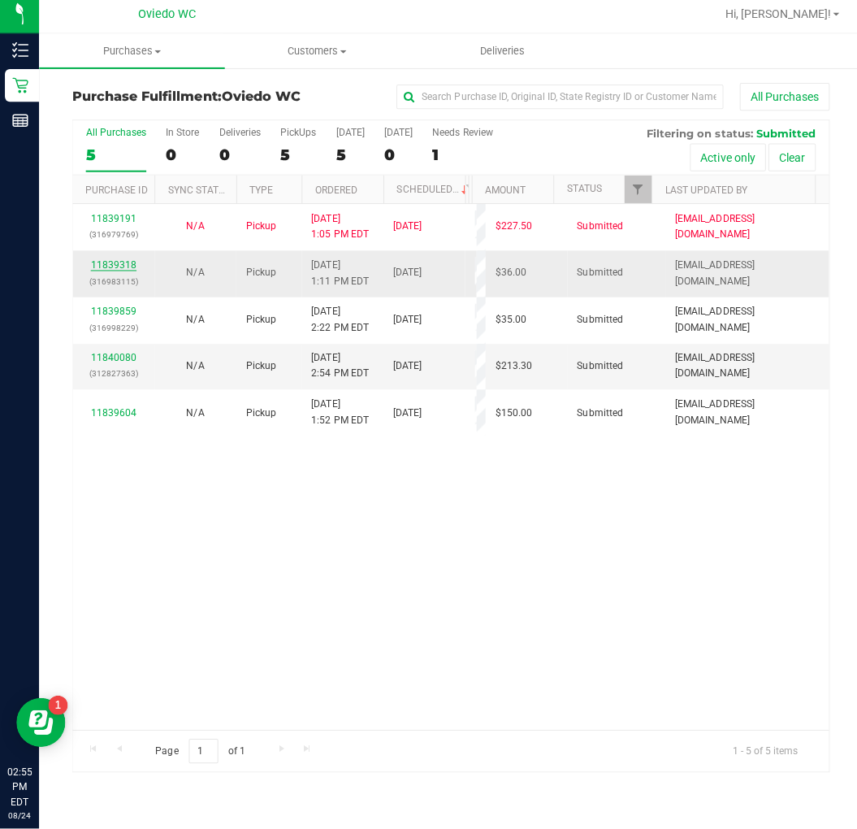
click at [109, 266] on link "11839318" at bounding box center [112, 268] width 45 height 11
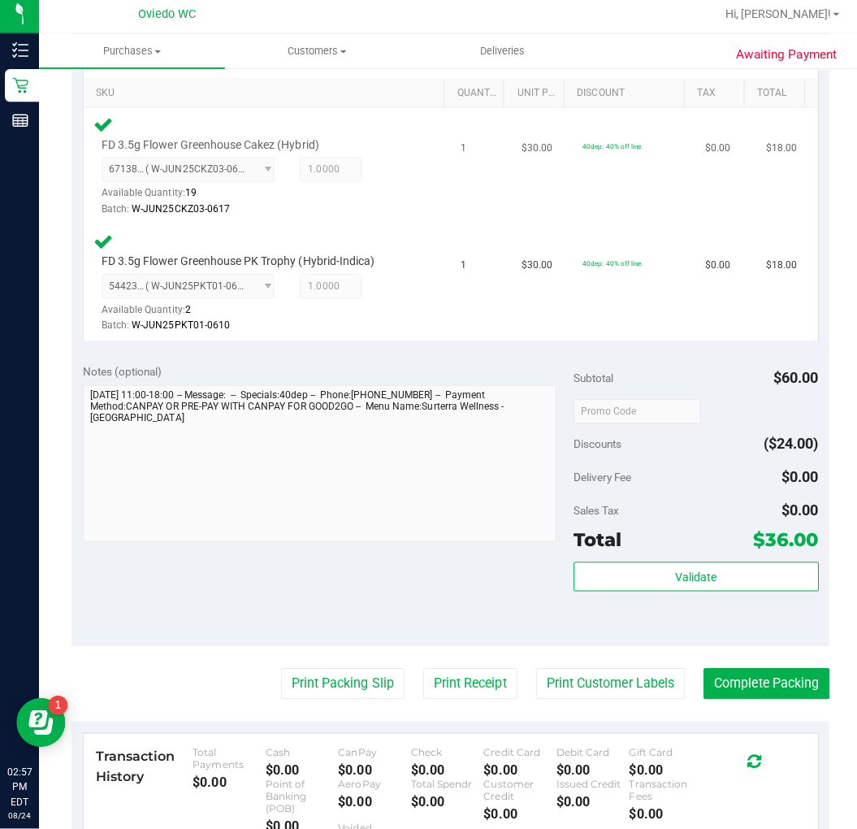
scroll to position [448, 0]
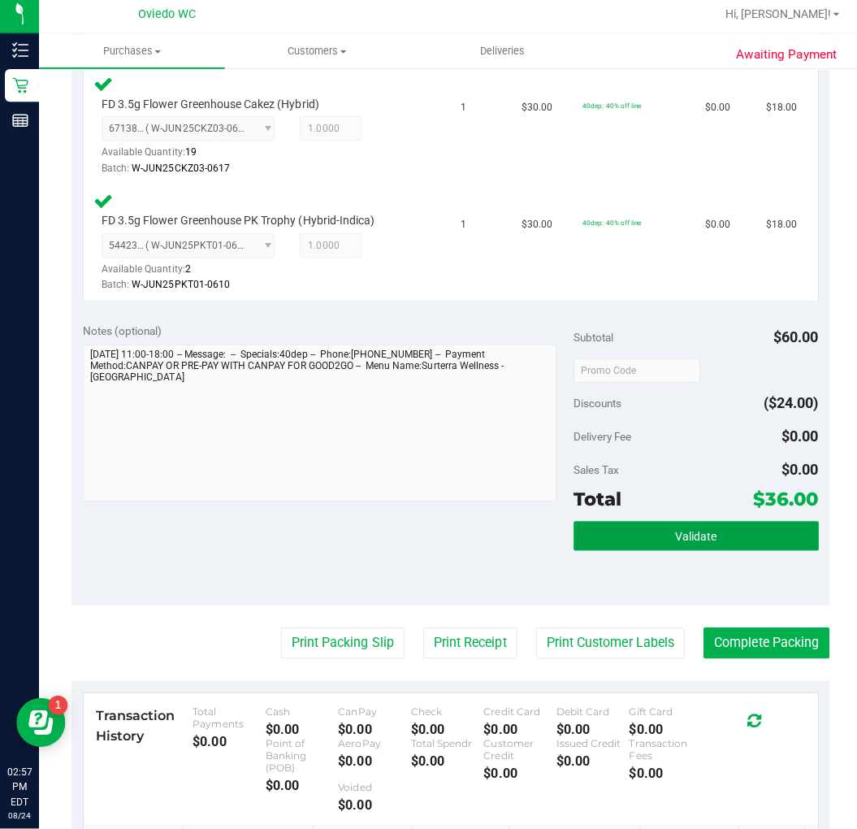
click at [621, 535] on button "Validate" at bounding box center [692, 537] width 244 height 29
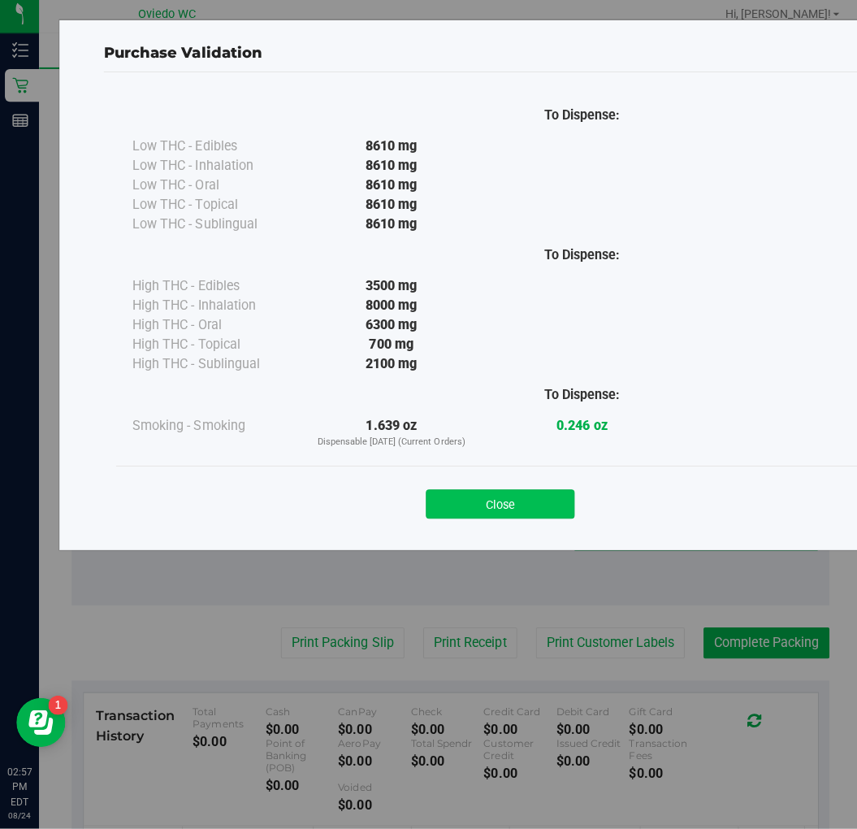
click at [494, 508] on button "Close" at bounding box center [497, 506] width 148 height 29
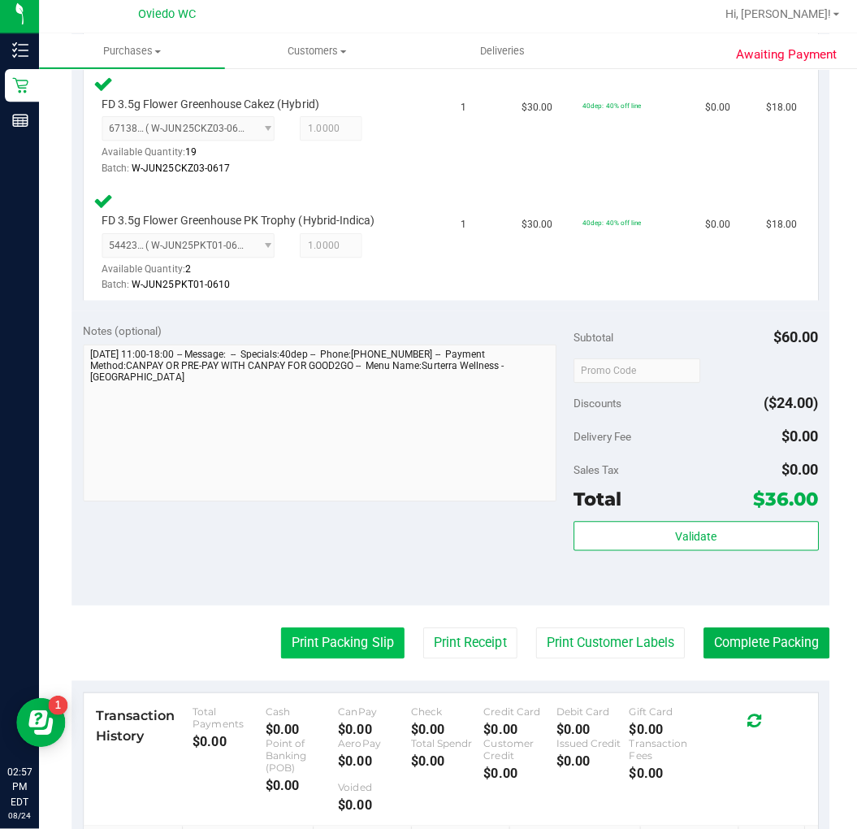
click at [333, 634] on button "Print Packing Slip" at bounding box center [340, 644] width 123 height 31
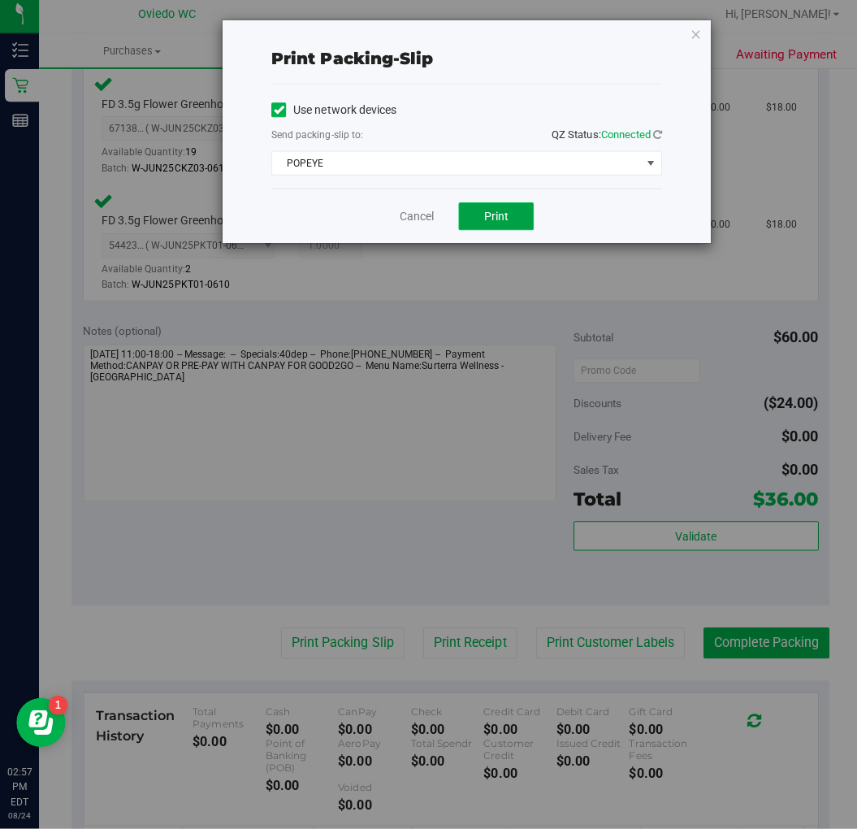
click at [483, 222] on span "Print" at bounding box center [493, 220] width 24 height 13
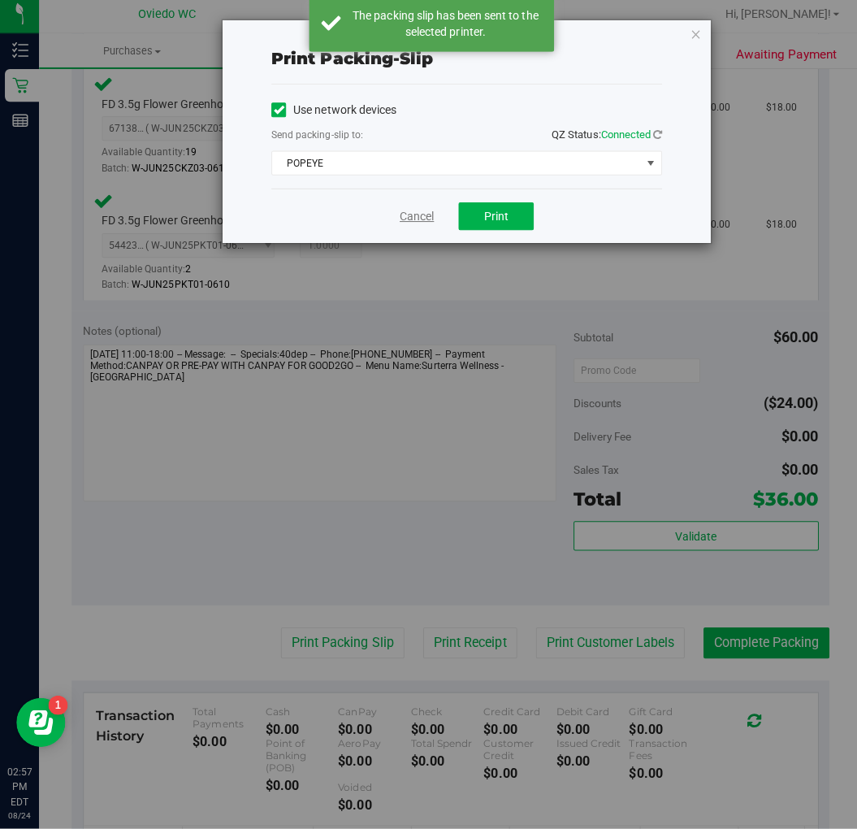
click at [409, 220] on link "Cancel" at bounding box center [414, 220] width 34 height 17
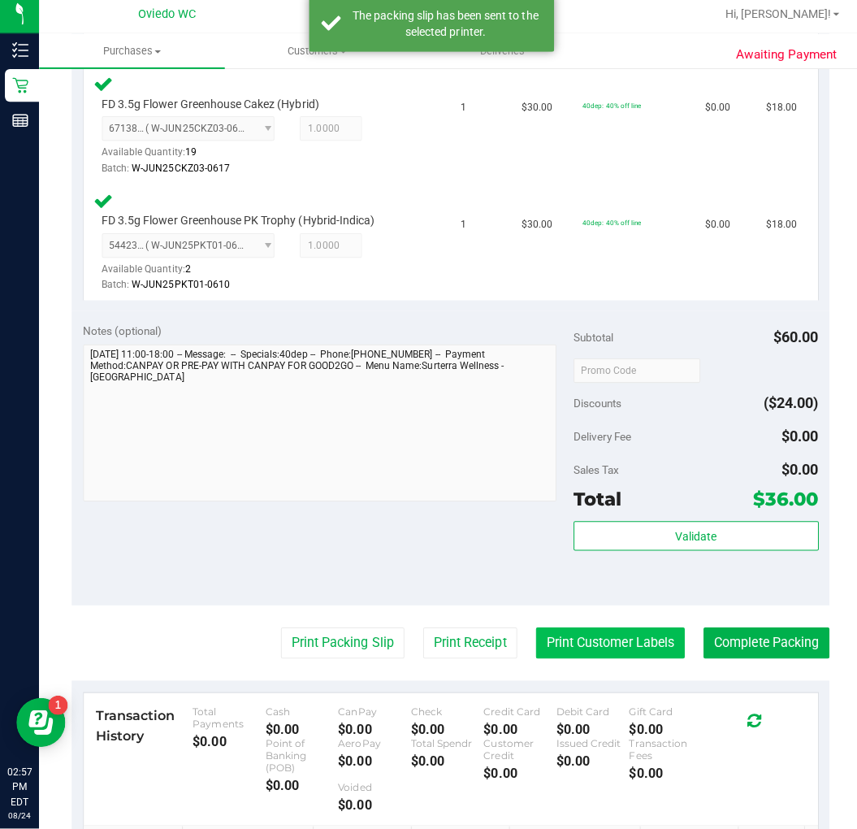
click at [574, 651] on button "Print Customer Labels" at bounding box center [607, 644] width 148 height 31
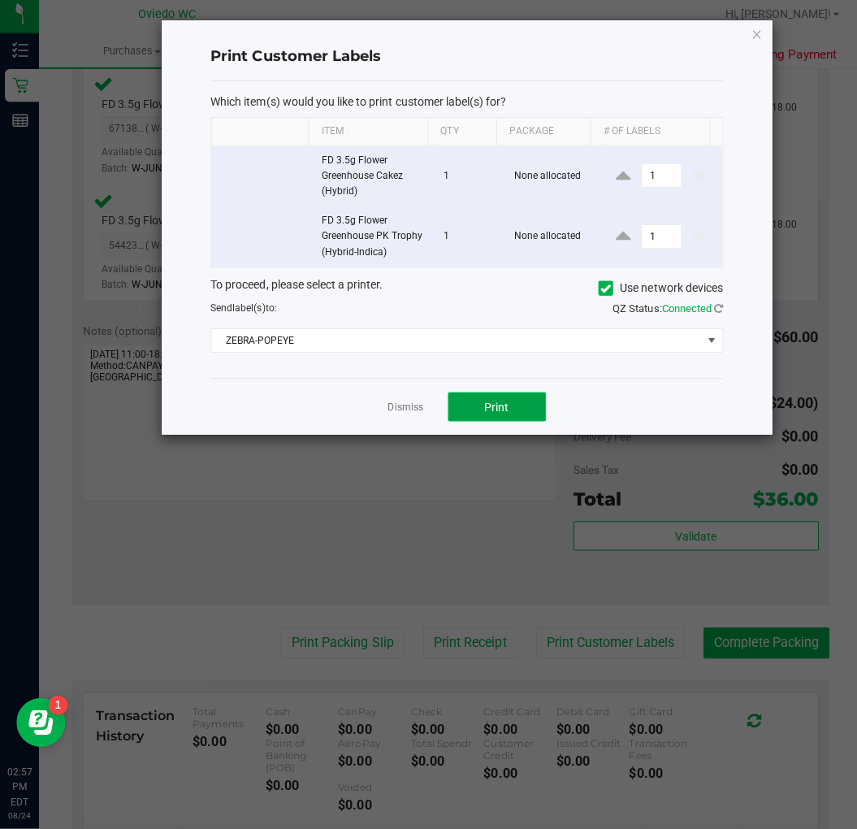
click at [479, 410] on button "Print" at bounding box center [493, 409] width 97 height 29
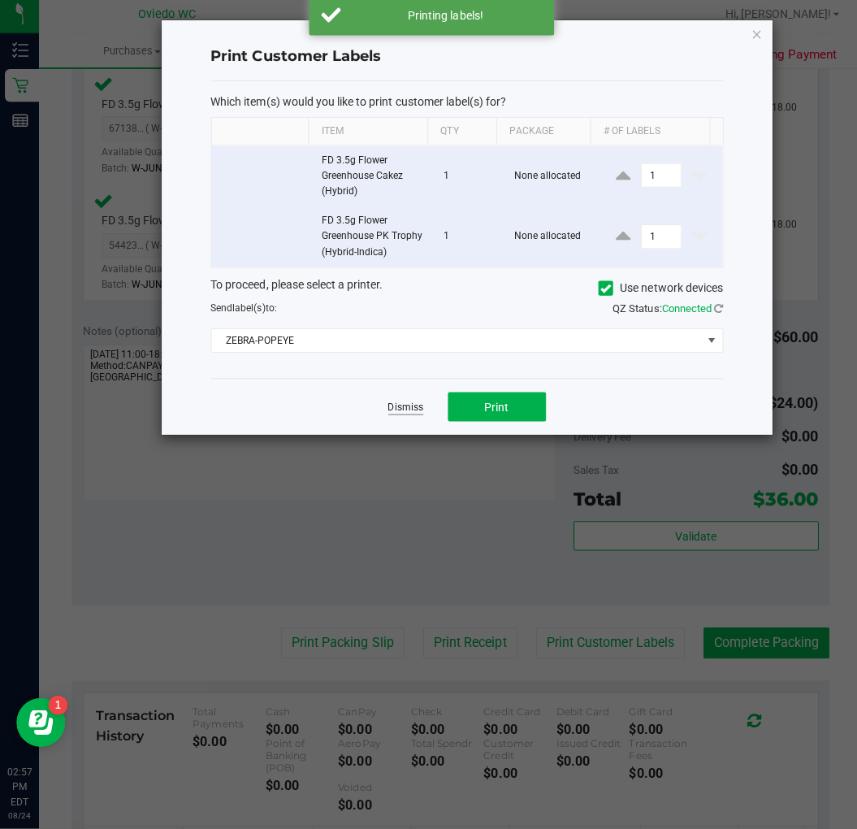
click at [401, 409] on link "Dismiss" at bounding box center [403, 410] width 35 height 14
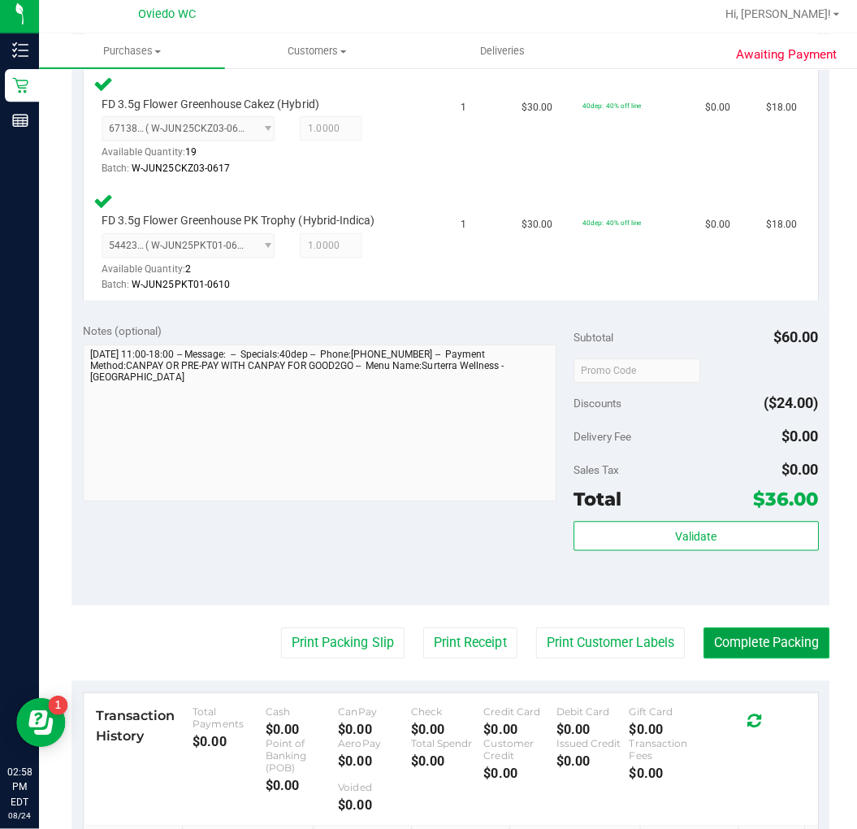
click at [732, 642] on button "Complete Packing" at bounding box center [762, 644] width 125 height 31
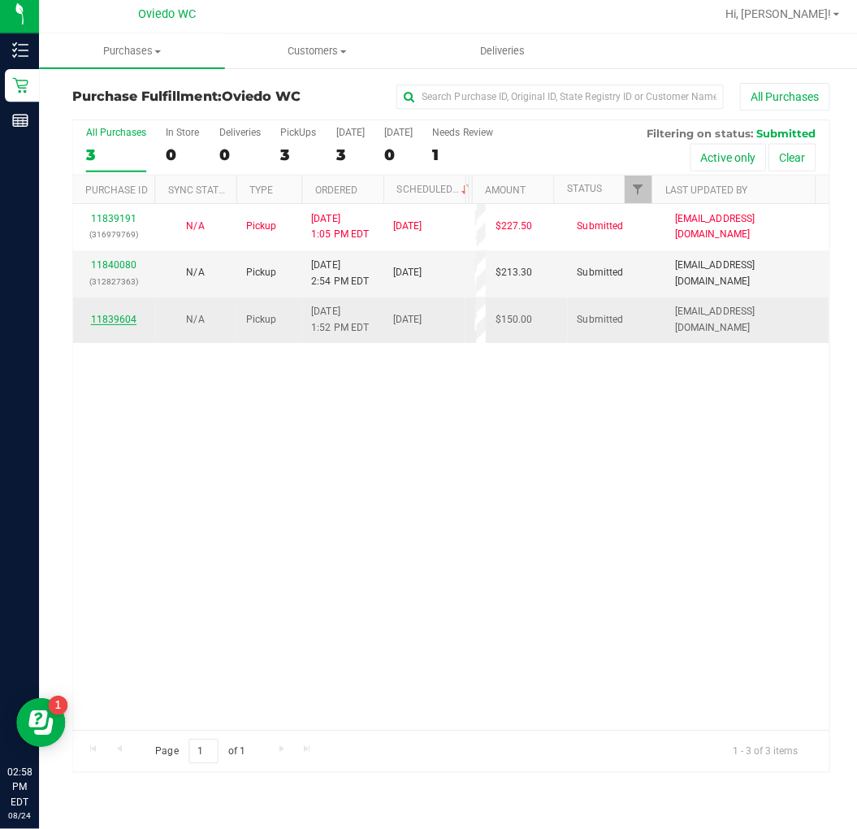
click at [119, 323] on link "11839604" at bounding box center [112, 322] width 45 height 11
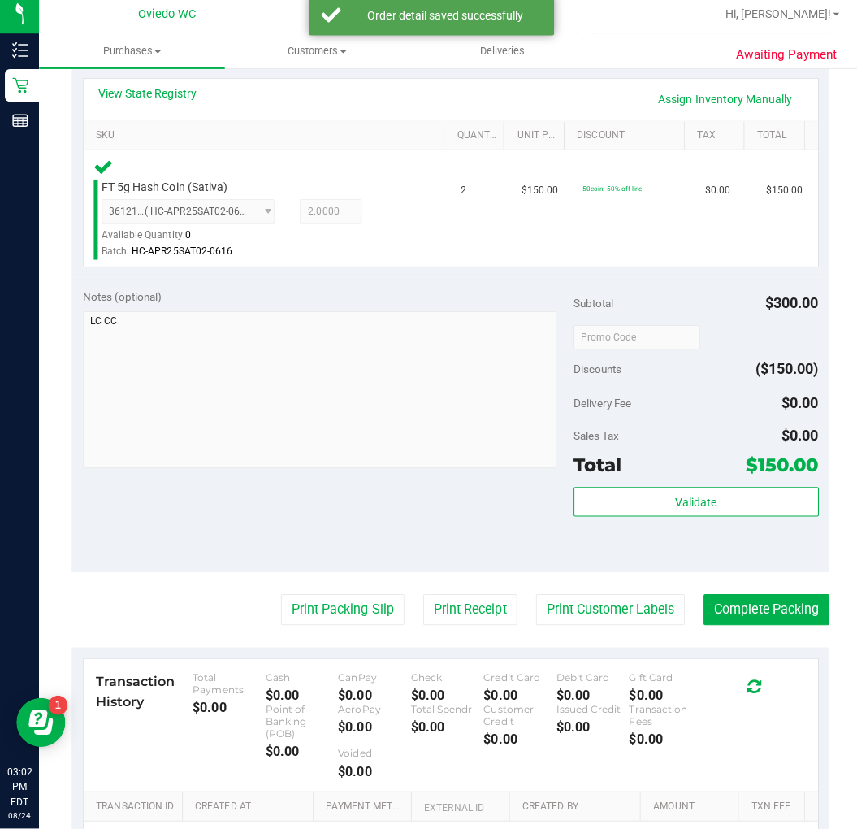
scroll to position [448, 0]
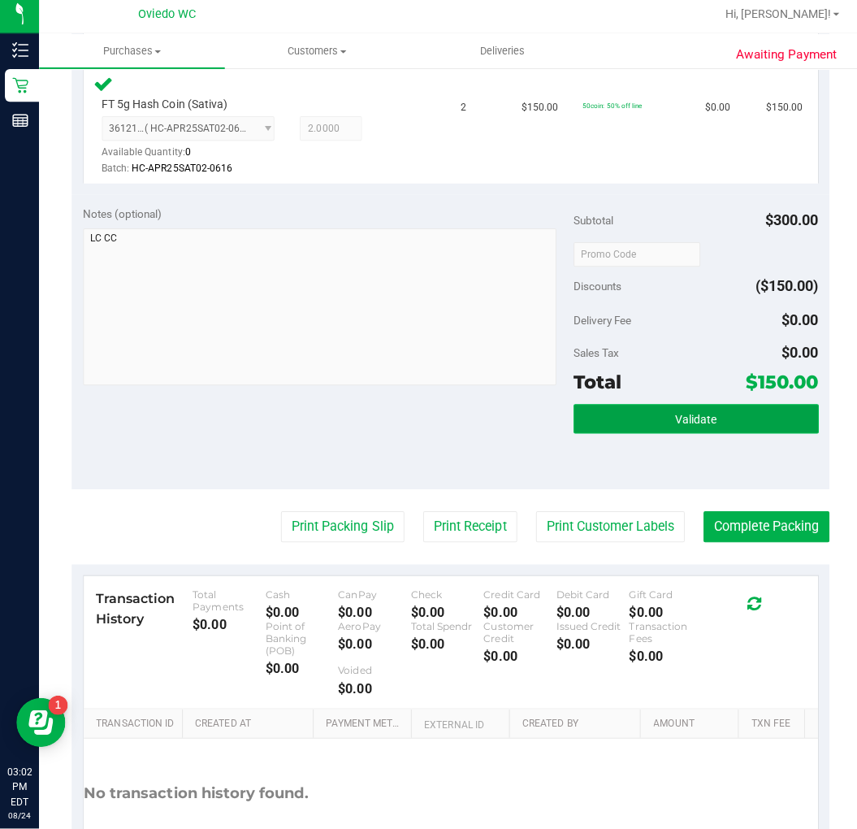
click at [597, 420] on button "Validate" at bounding box center [692, 421] width 244 height 29
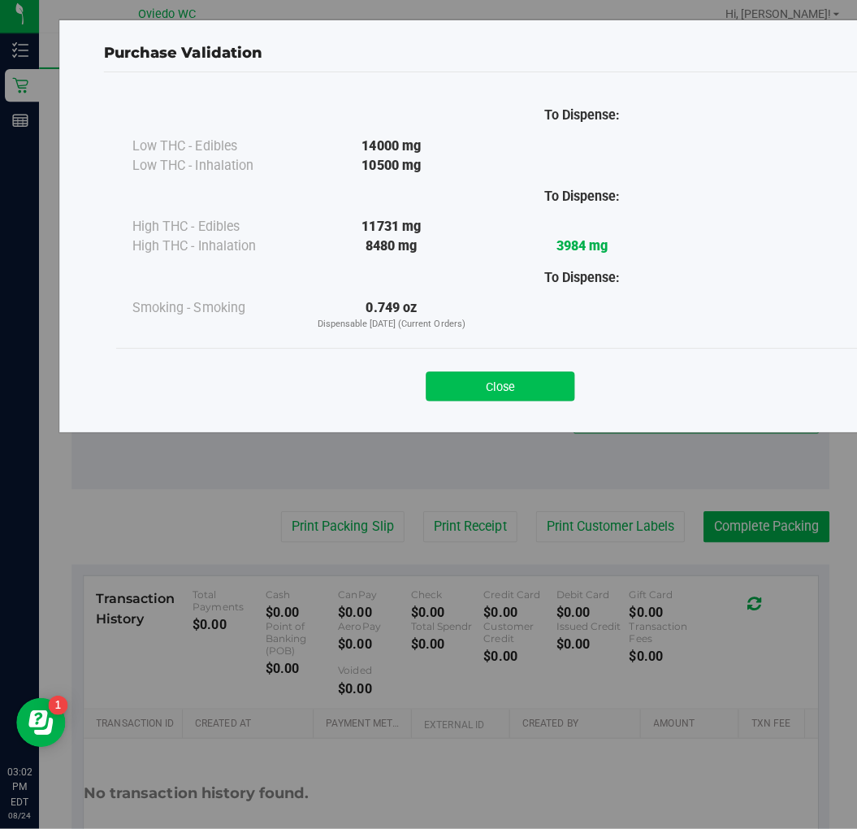
click at [540, 389] on button "Close" at bounding box center [497, 389] width 148 height 29
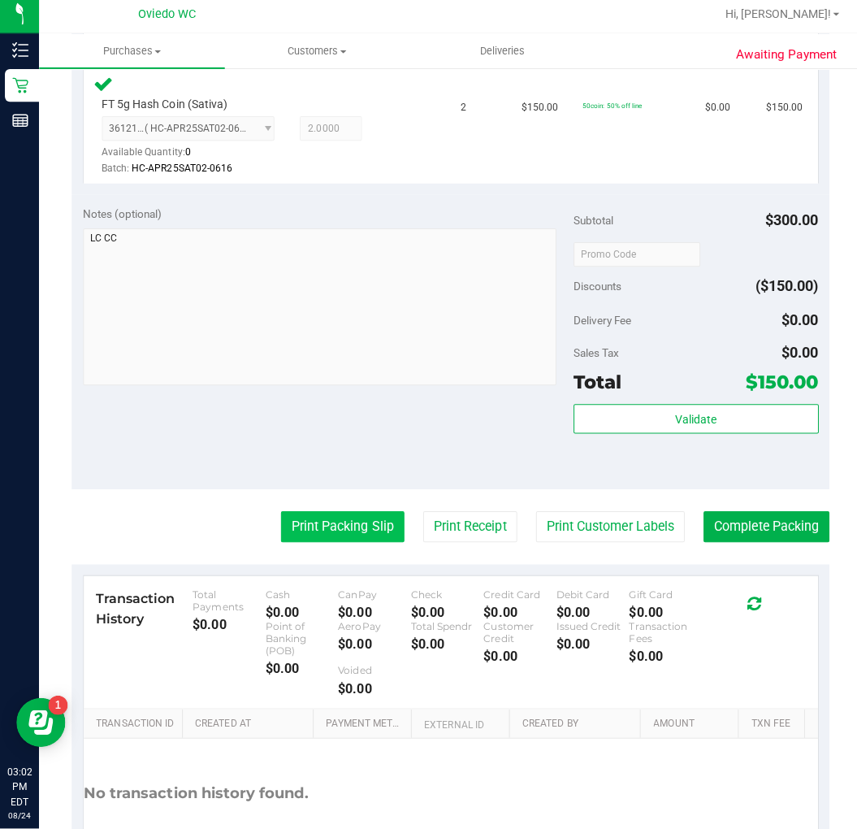
click at [327, 530] on button "Print Packing Slip" at bounding box center [340, 528] width 123 height 31
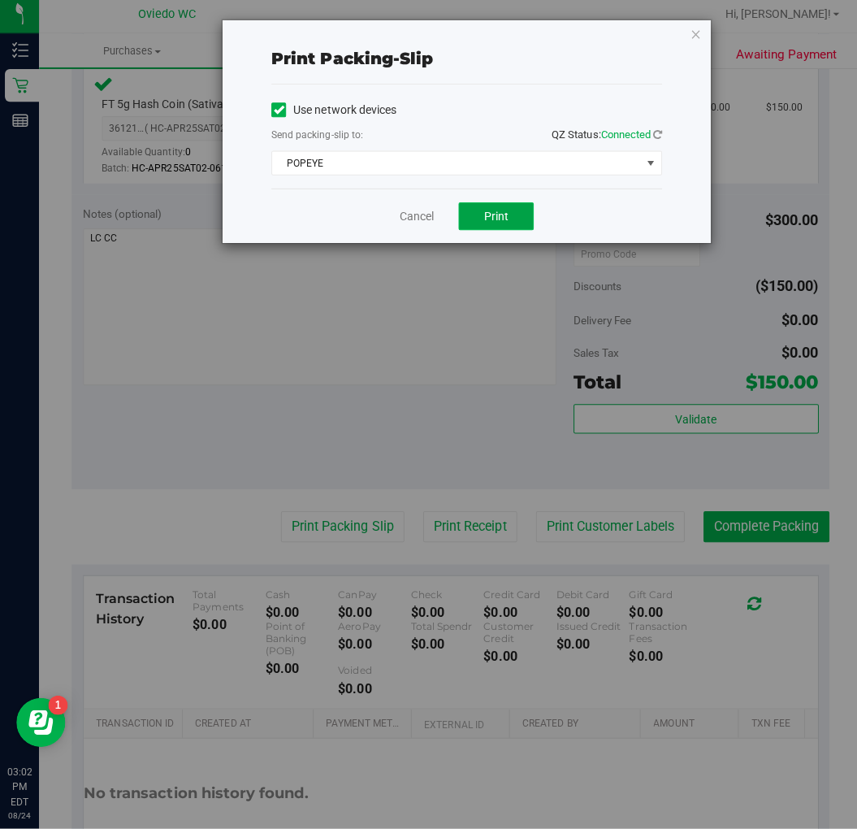
click at [492, 212] on button "Print" at bounding box center [493, 220] width 75 height 28
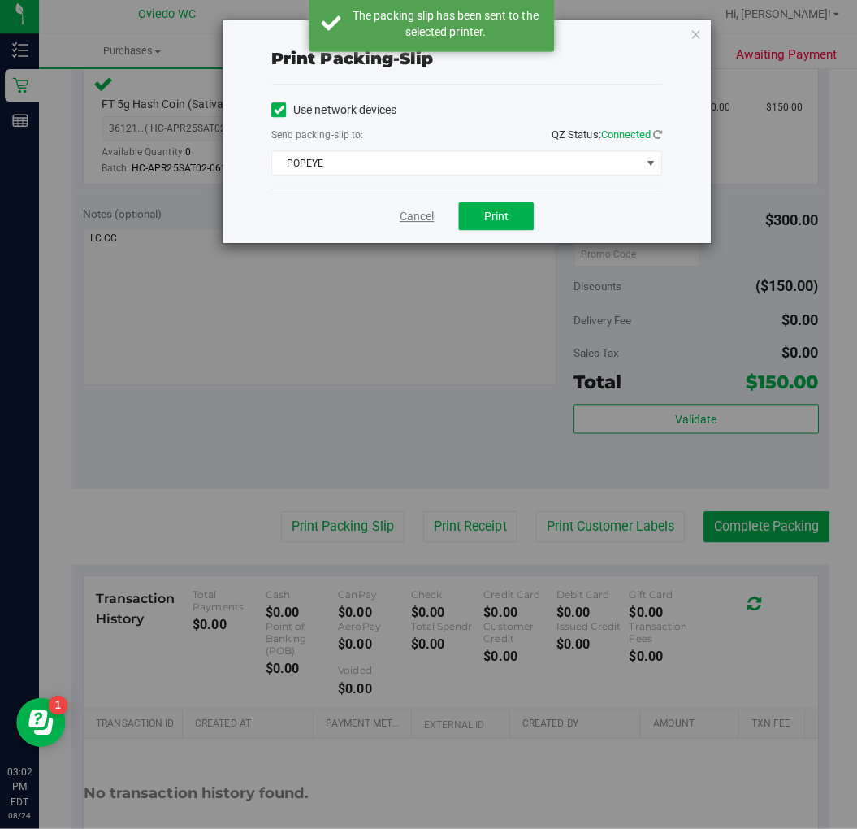
click at [414, 218] on link "Cancel" at bounding box center [414, 220] width 34 height 17
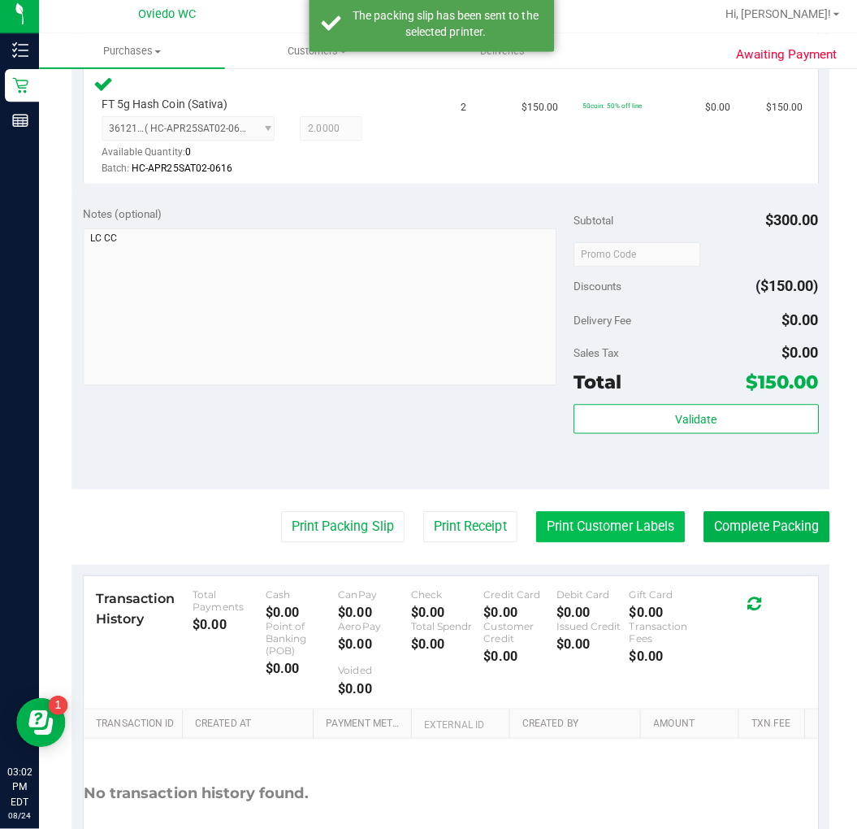
click at [568, 535] on button "Print Customer Labels" at bounding box center [607, 528] width 148 height 31
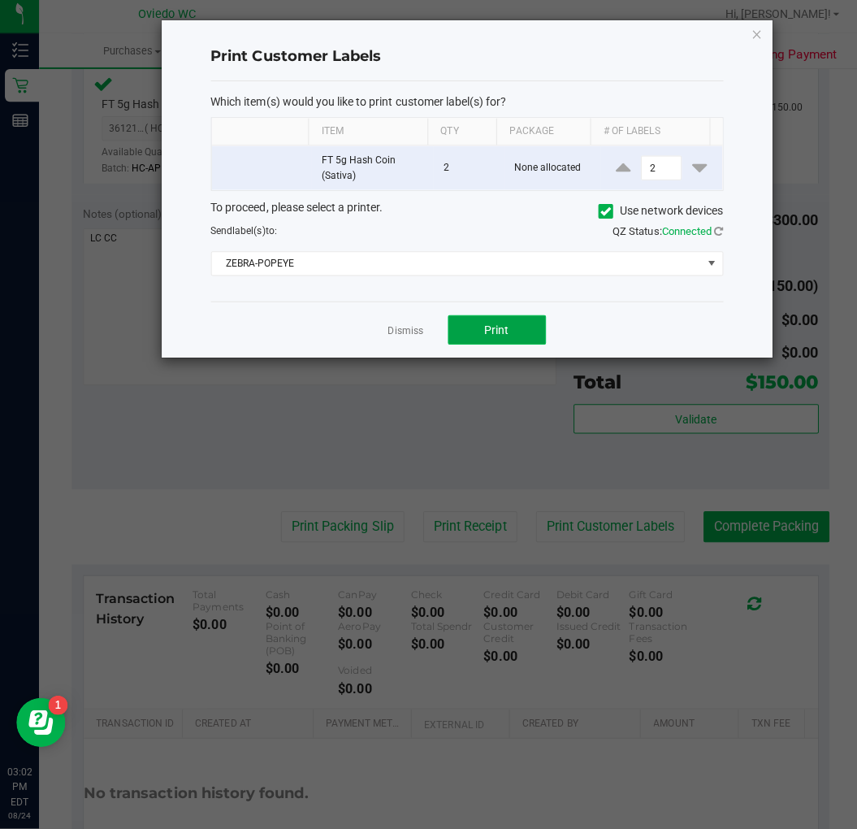
click at [495, 331] on span "Print" at bounding box center [494, 333] width 24 height 13
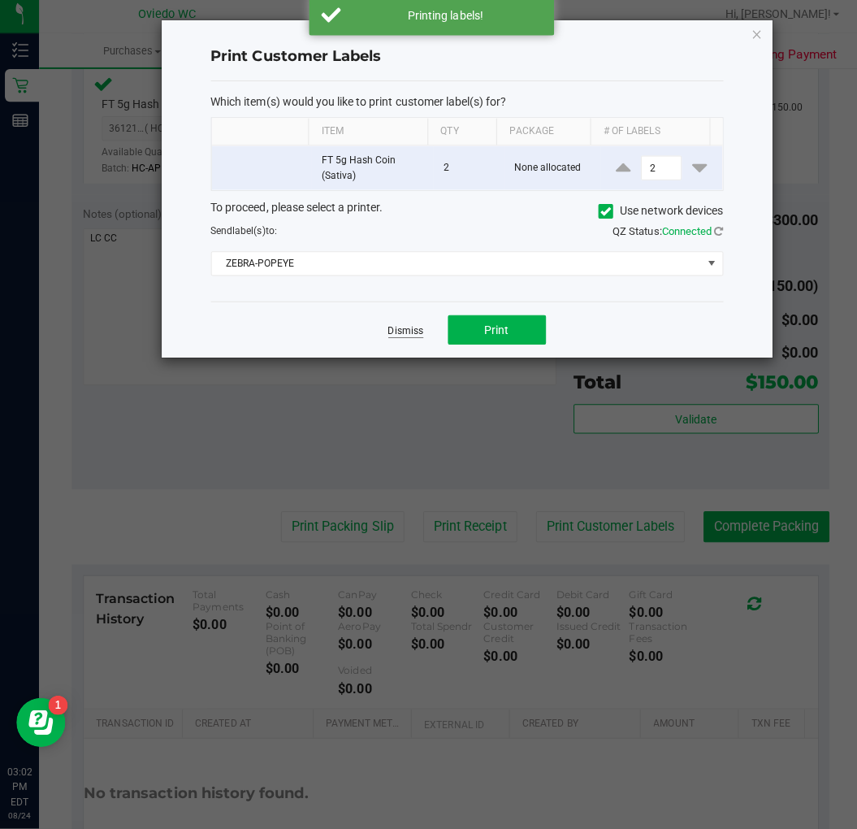
click at [395, 332] on link "Dismiss" at bounding box center [403, 334] width 35 height 14
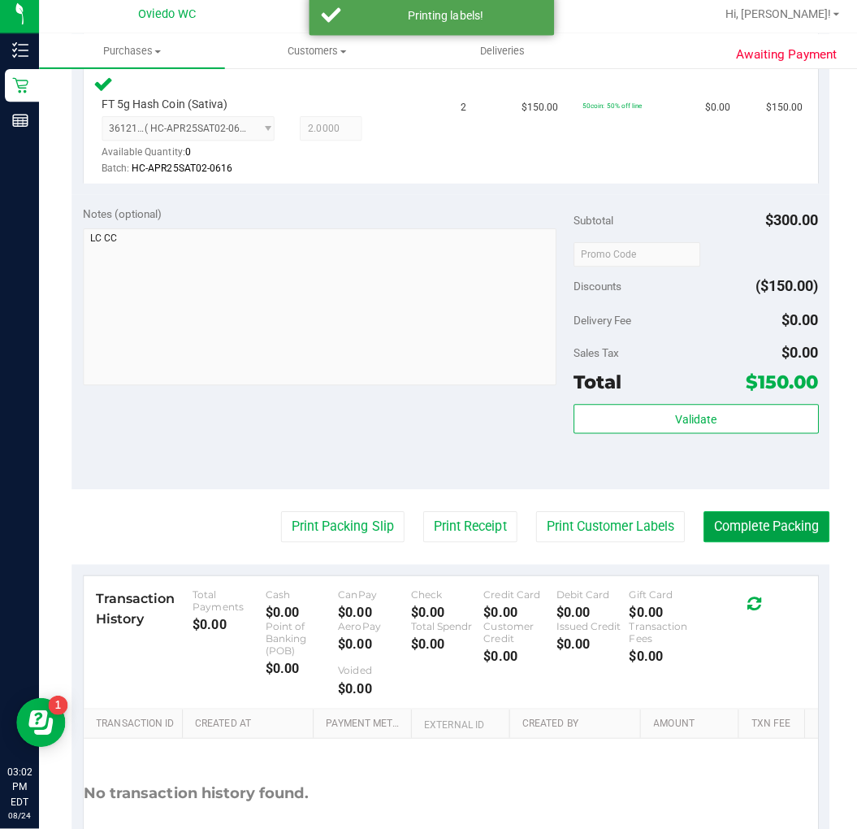
click at [725, 530] on button "Complete Packing" at bounding box center [762, 528] width 125 height 31
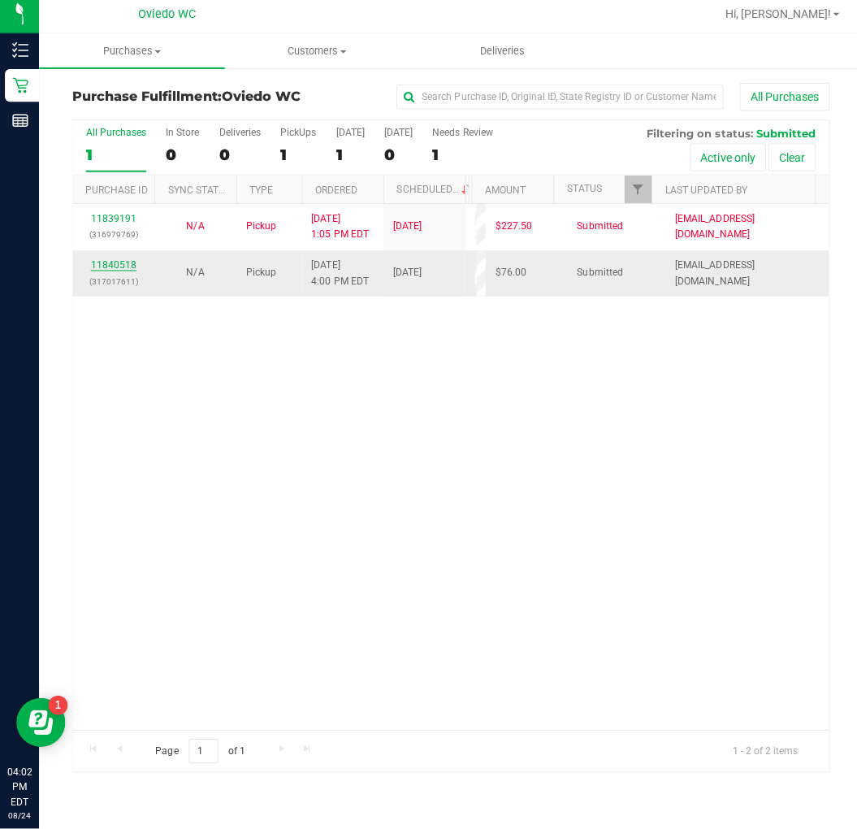
click at [107, 269] on link "11840518" at bounding box center [112, 268] width 45 height 11
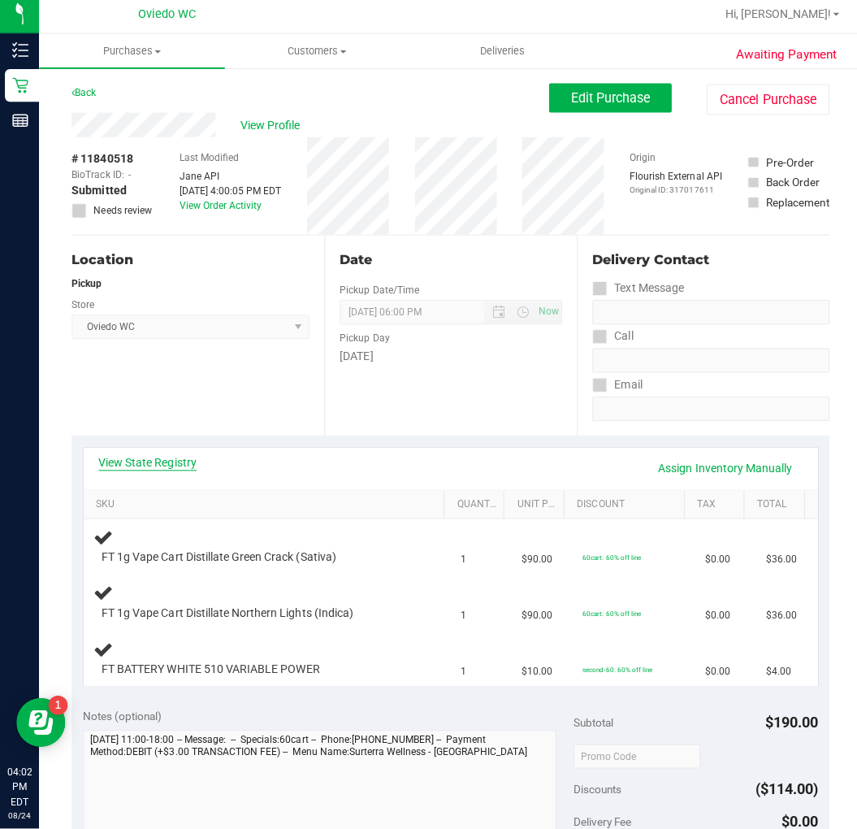
click at [160, 464] on link "View State Registry" at bounding box center [146, 465] width 97 height 16
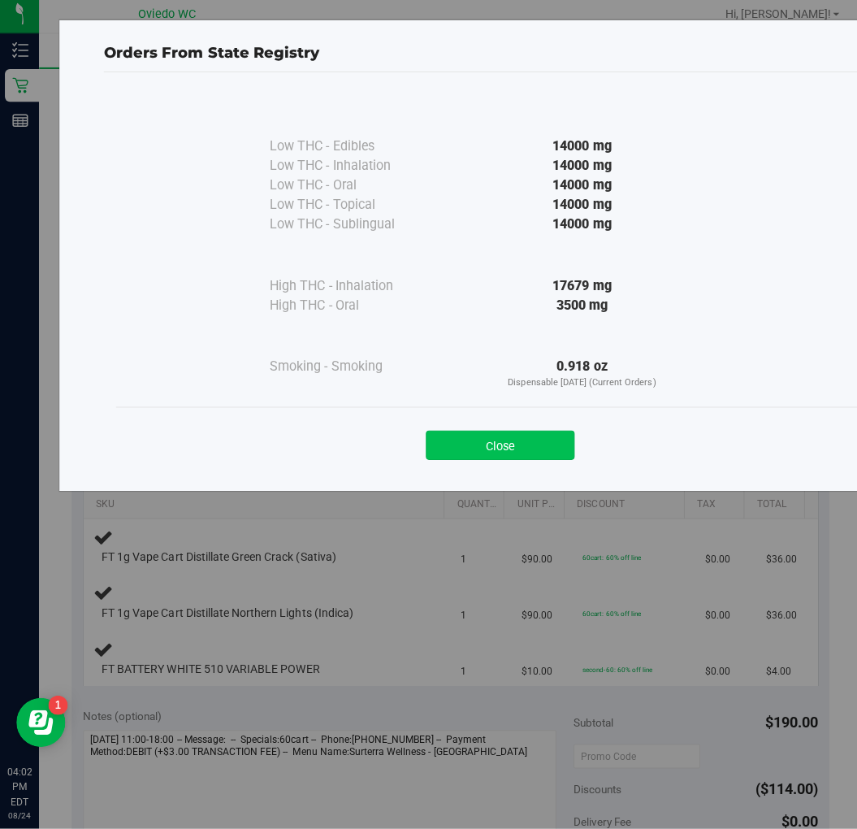
click at [495, 444] on button "Close" at bounding box center [497, 447] width 148 height 29
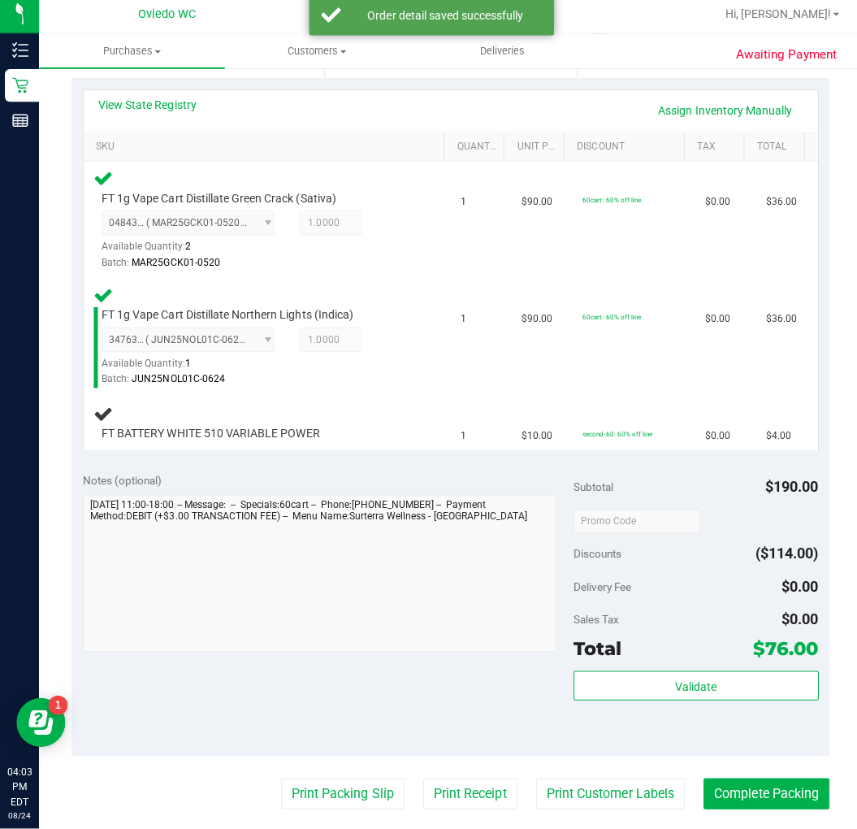
scroll to position [358, 0]
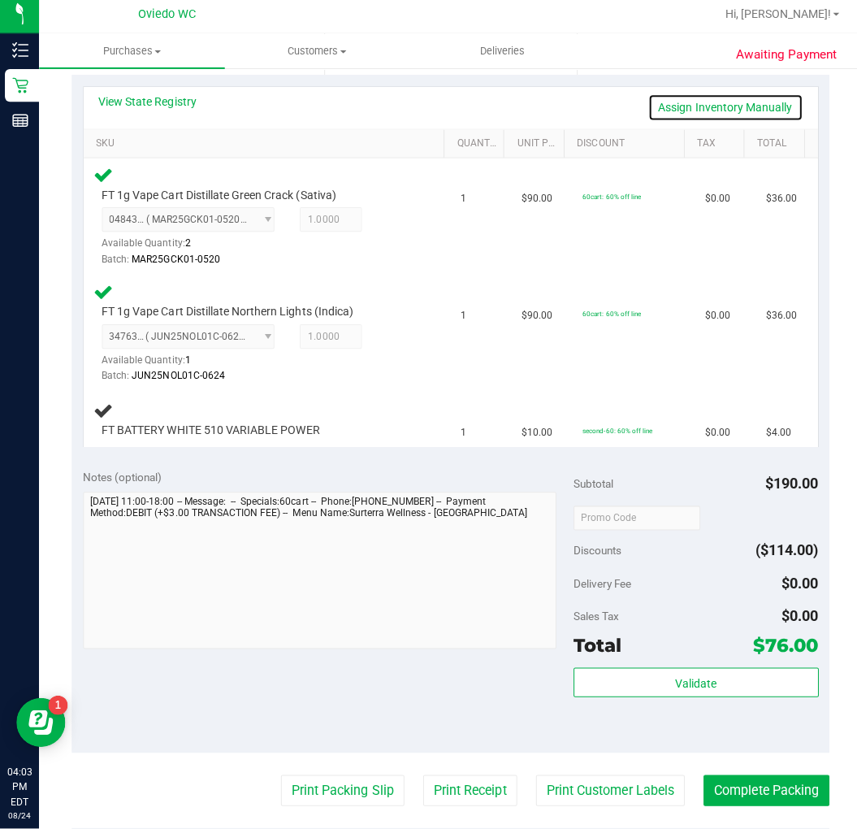
click at [707, 108] on link "Assign Inventory Manually" at bounding box center [721, 112] width 154 height 28
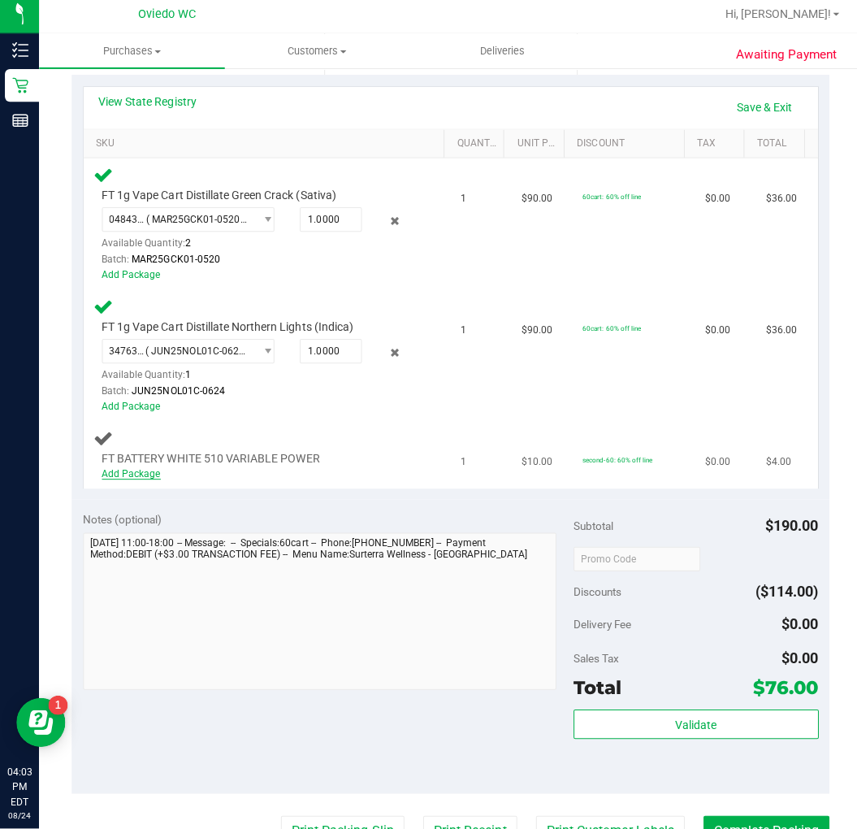
click at [131, 470] on link "Add Package" at bounding box center [131, 475] width 58 height 11
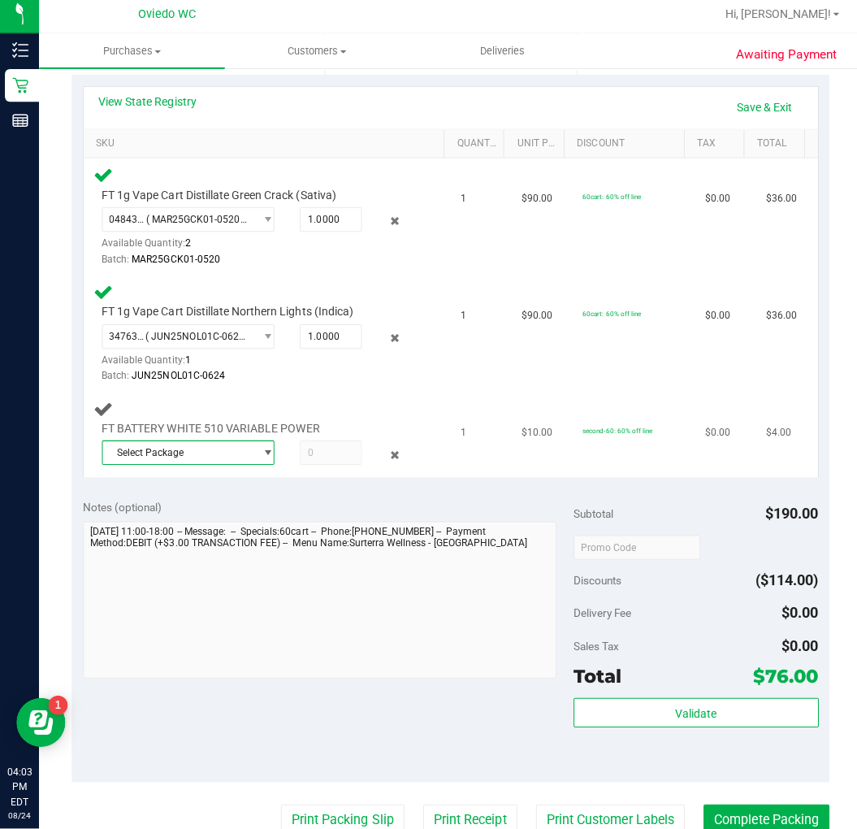
click at [261, 448] on span "select" at bounding box center [266, 454] width 12 height 13
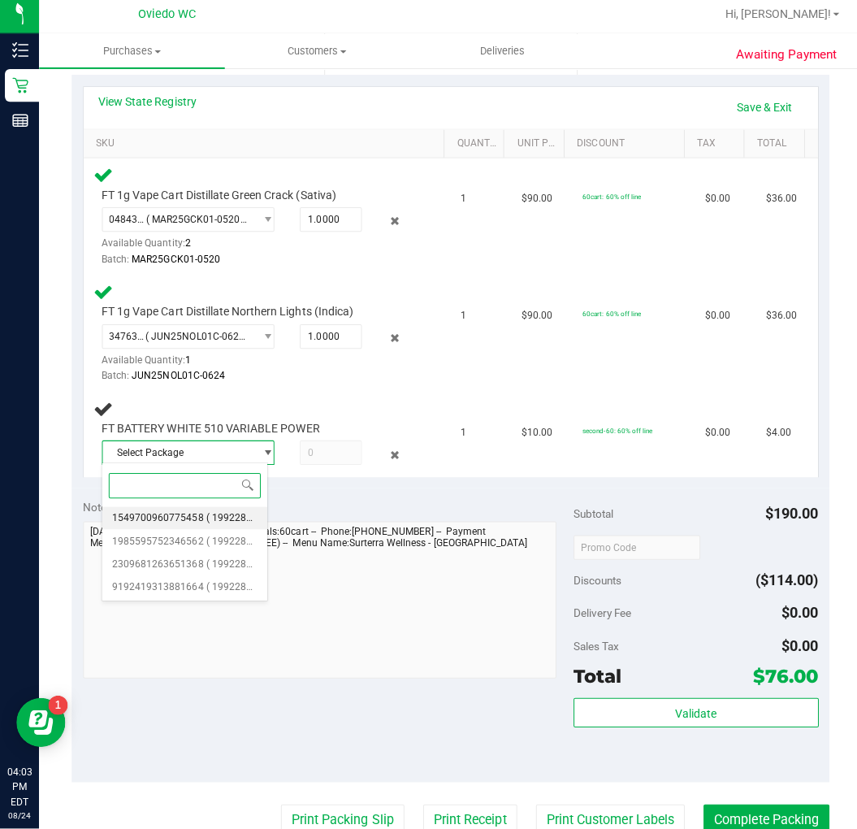
click at [186, 520] on span "1549700960775458" at bounding box center [156, 519] width 91 height 11
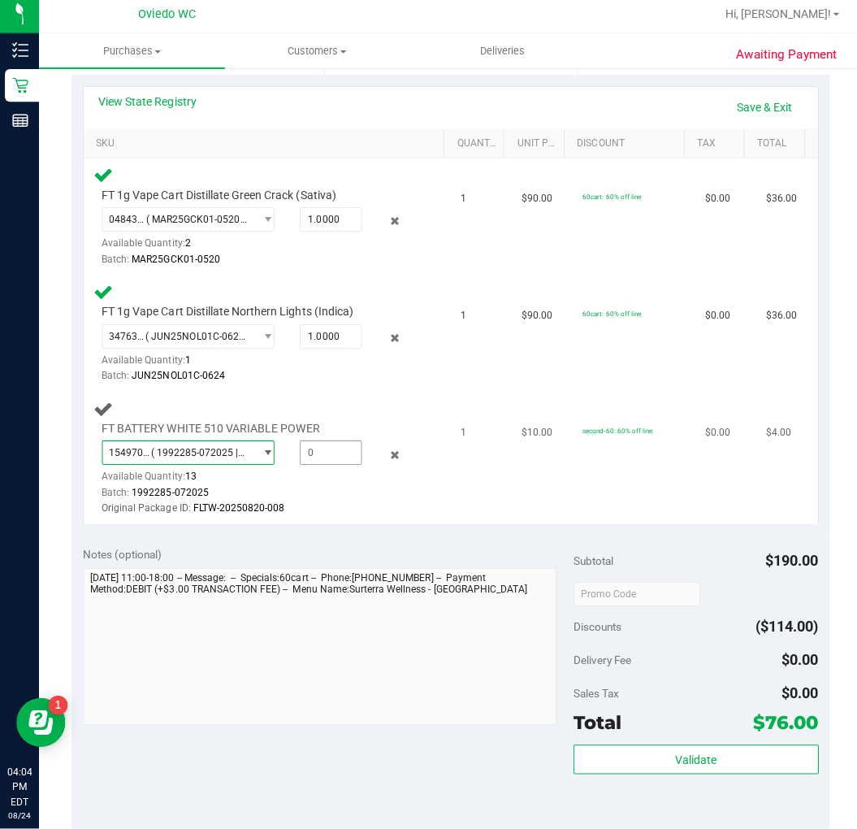
click at [313, 453] on span at bounding box center [329, 455] width 63 height 24
type input "1"
type input "1.0000"
click at [485, 466] on td "1" at bounding box center [478, 460] width 61 height 131
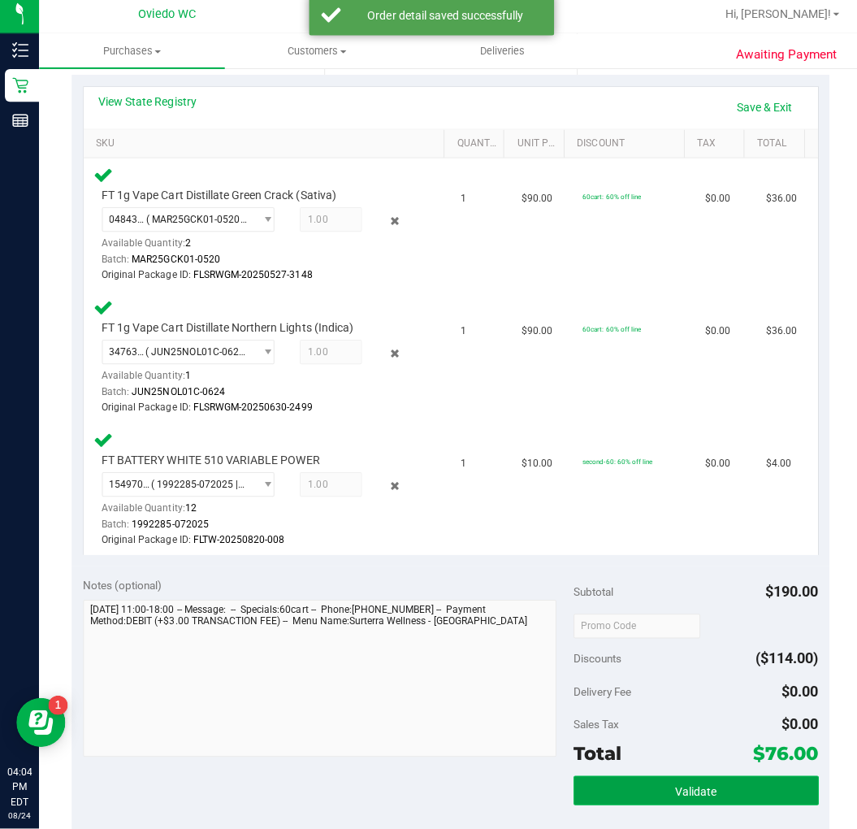
click at [615, 787] on button "Validate" at bounding box center [692, 790] width 244 height 29
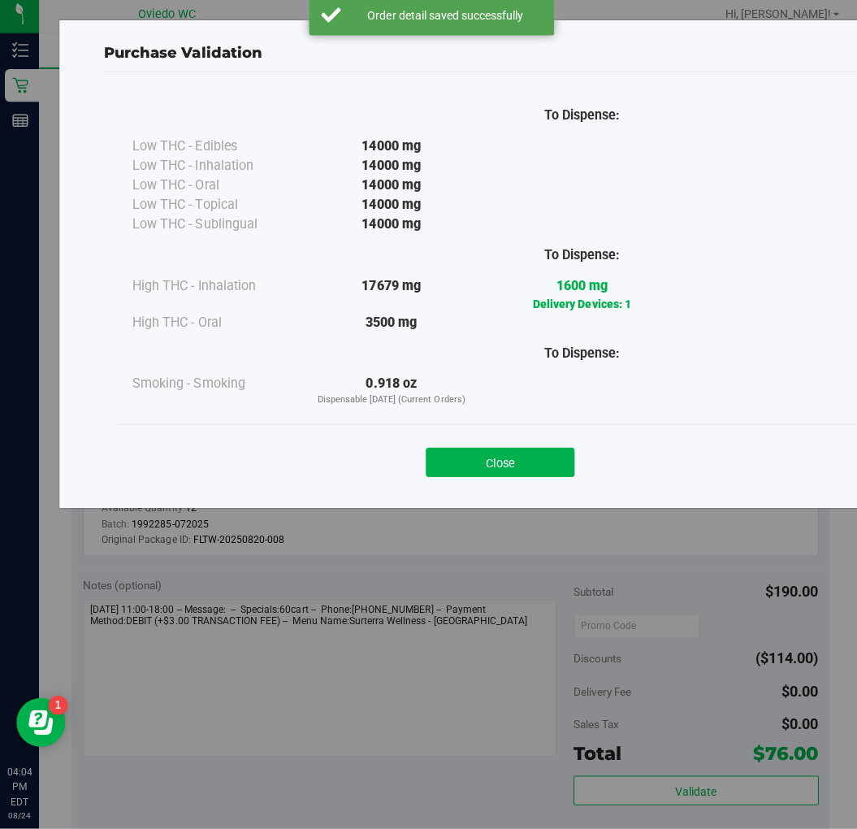
click at [470, 465] on button "Close" at bounding box center [497, 464] width 148 height 29
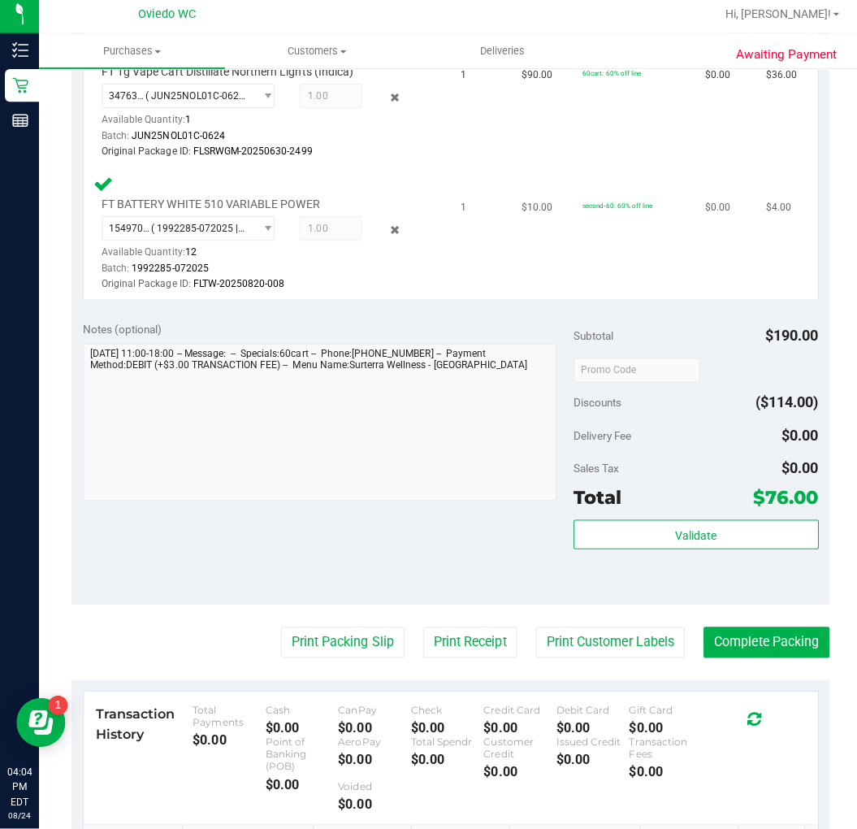
scroll to position [807, 0]
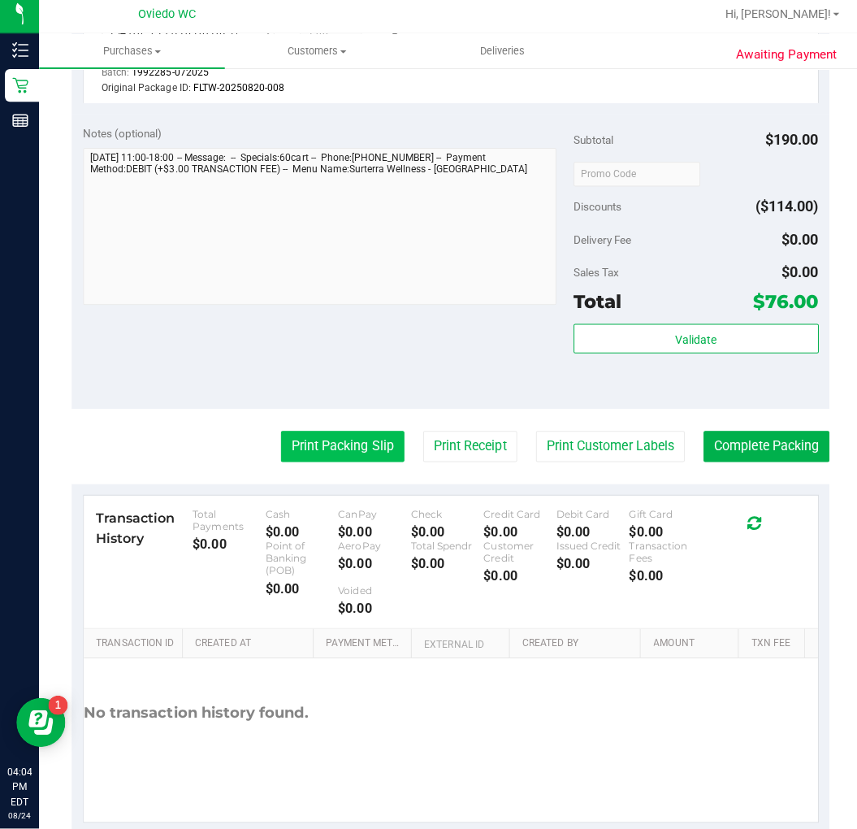
click at [331, 453] on button "Print Packing Slip" at bounding box center [340, 449] width 123 height 31
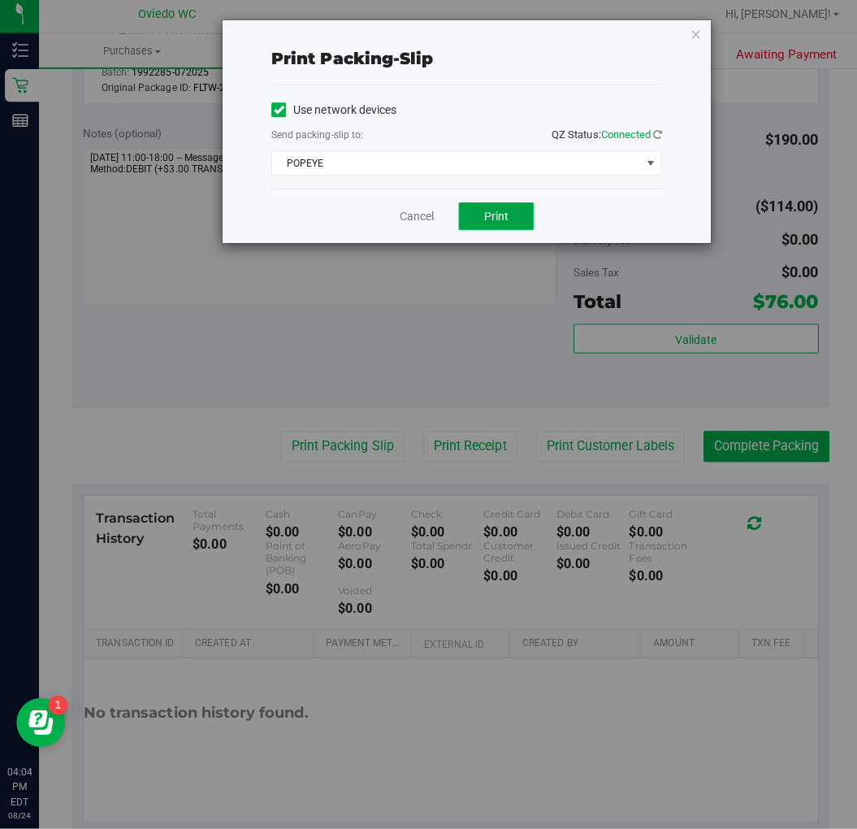
click at [472, 219] on button "Print" at bounding box center [493, 220] width 75 height 28
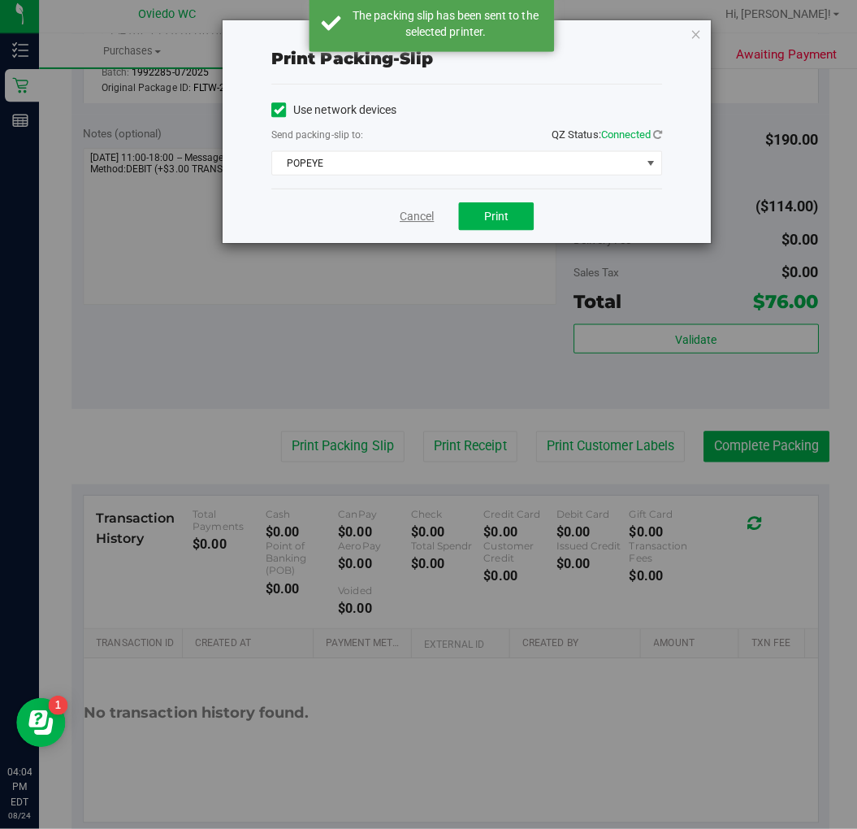
click at [417, 218] on link "Cancel" at bounding box center [414, 220] width 34 height 17
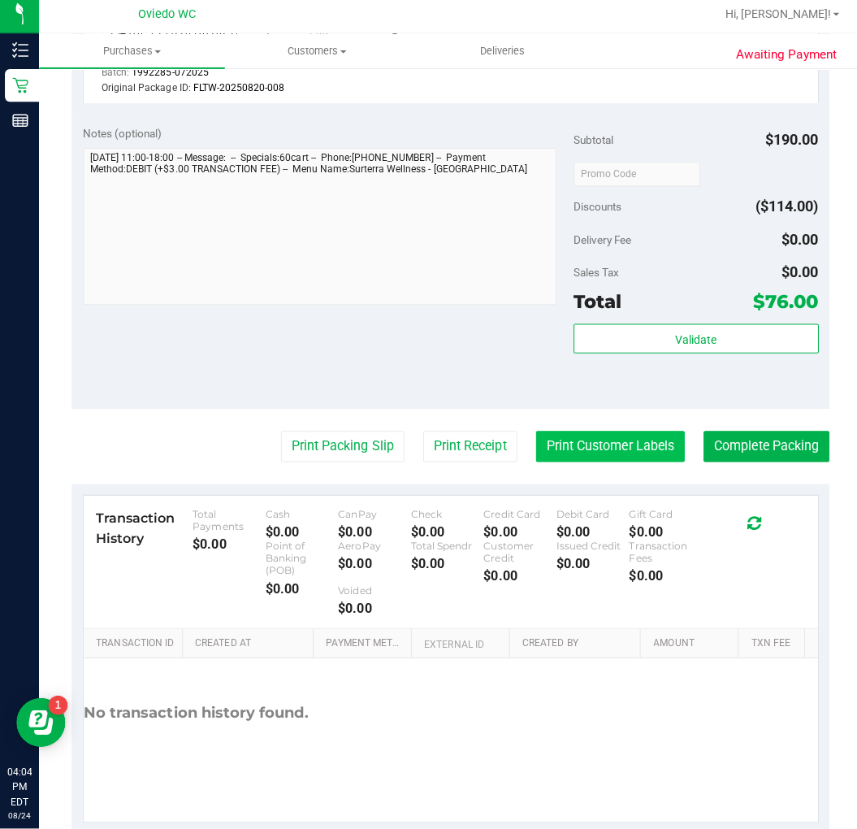
click at [564, 448] on button "Print Customer Labels" at bounding box center [607, 449] width 148 height 31
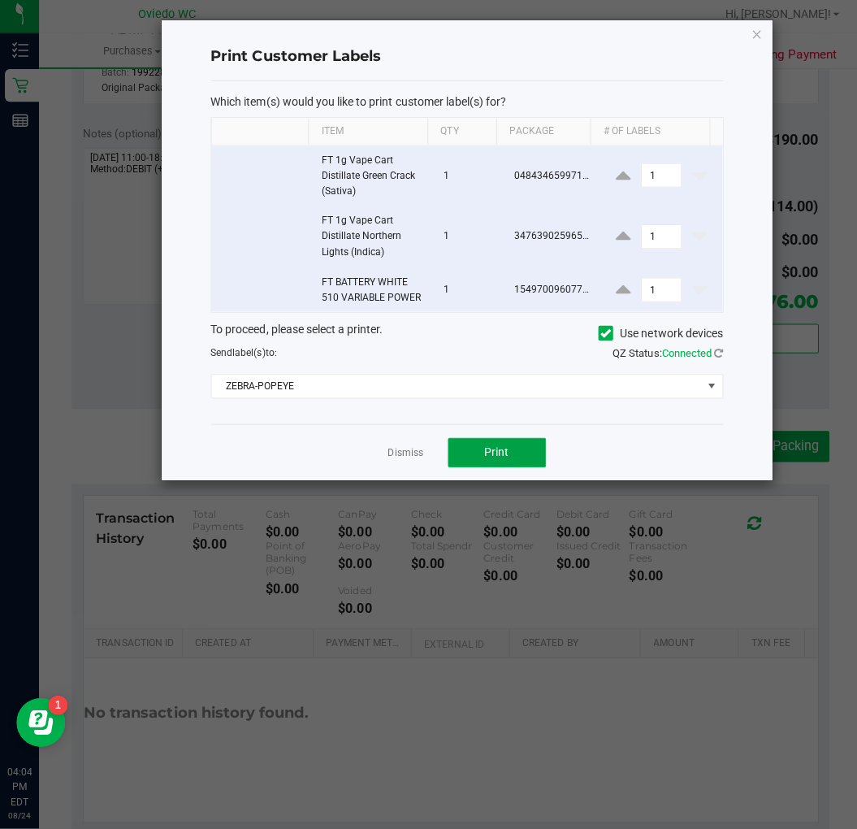
click at [479, 457] on button "Print" at bounding box center [493, 454] width 97 height 29
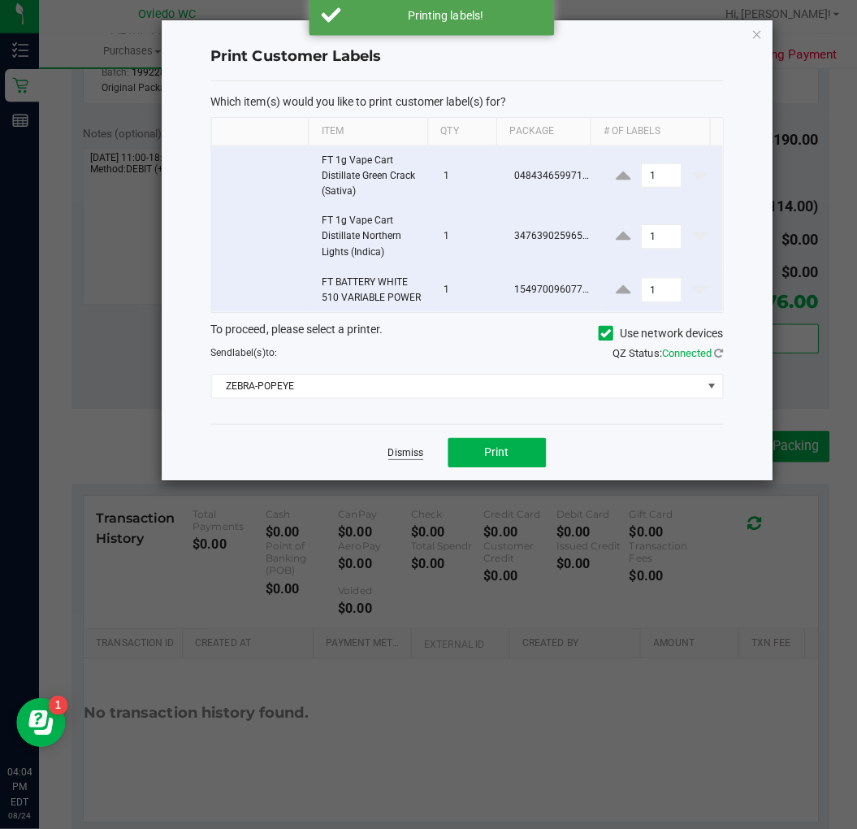
click at [398, 453] on link "Dismiss" at bounding box center [403, 455] width 35 height 14
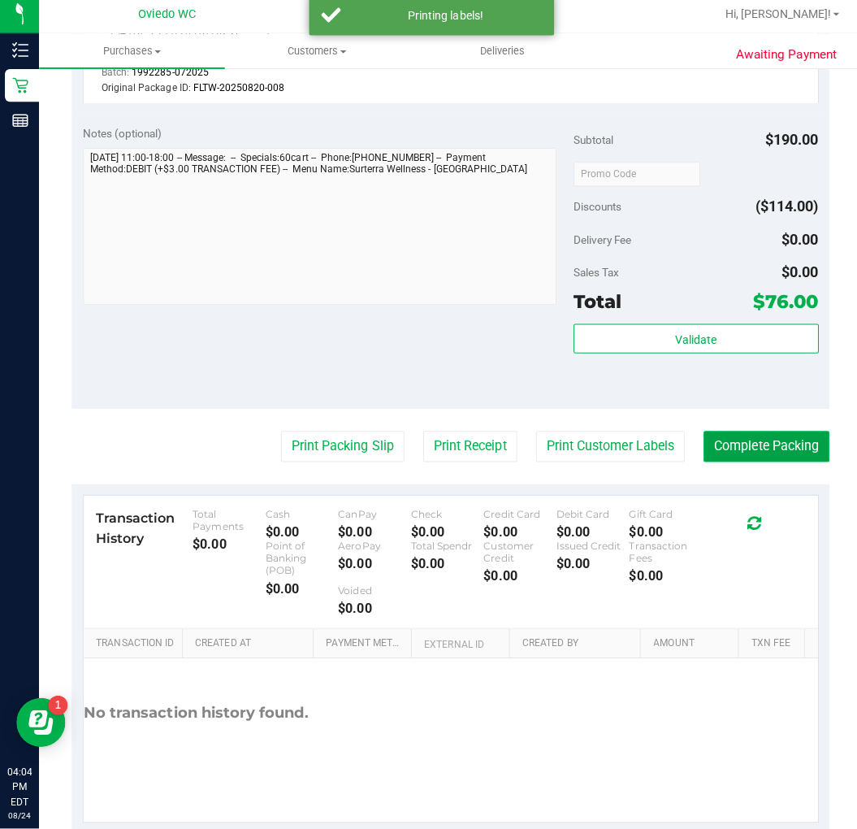
click at [734, 442] on button "Complete Packing" at bounding box center [762, 449] width 125 height 31
